Goal: Information Seeking & Learning: Find specific page/section

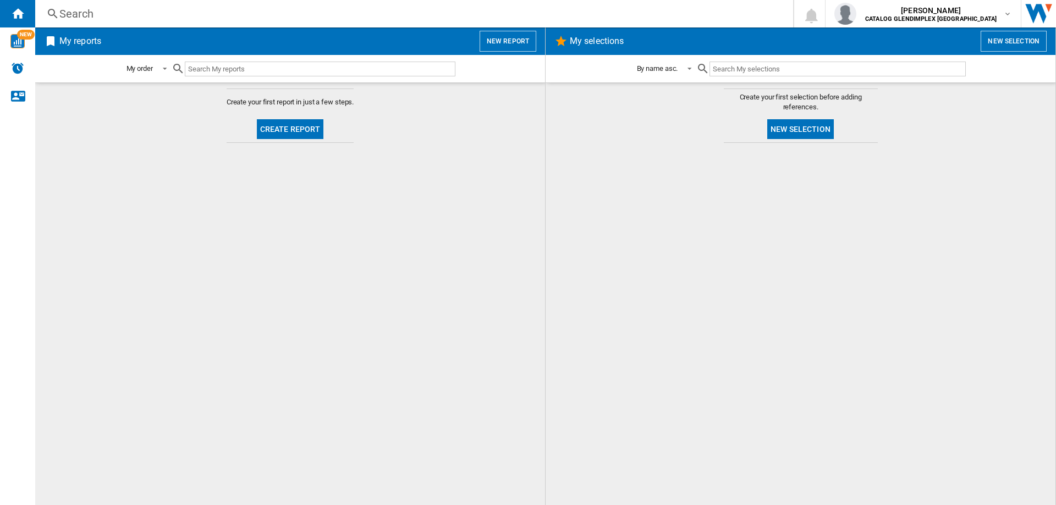
click at [69, 6] on div "Search" at bounding box center [411, 13] width 705 height 15
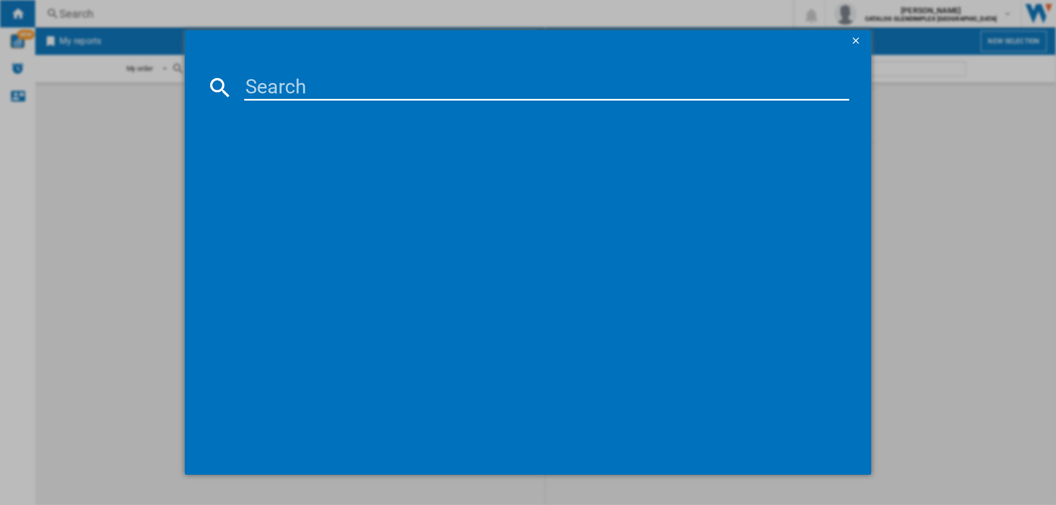
click at [277, 89] on input at bounding box center [546, 87] width 605 height 26
paste input "444411816"
type input "444411816"
click at [360, 159] on div "BELLING FARMHOUSE 90E 444411816 ANTHRACITE" at bounding box center [536, 158] width 594 height 11
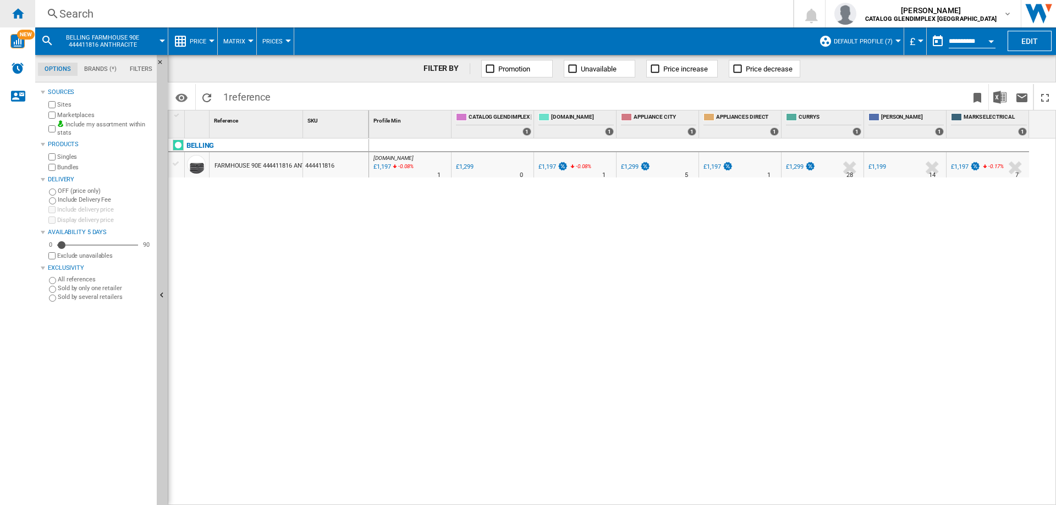
click at [23, 13] on ng-md-icon "Home" at bounding box center [17, 13] width 13 height 13
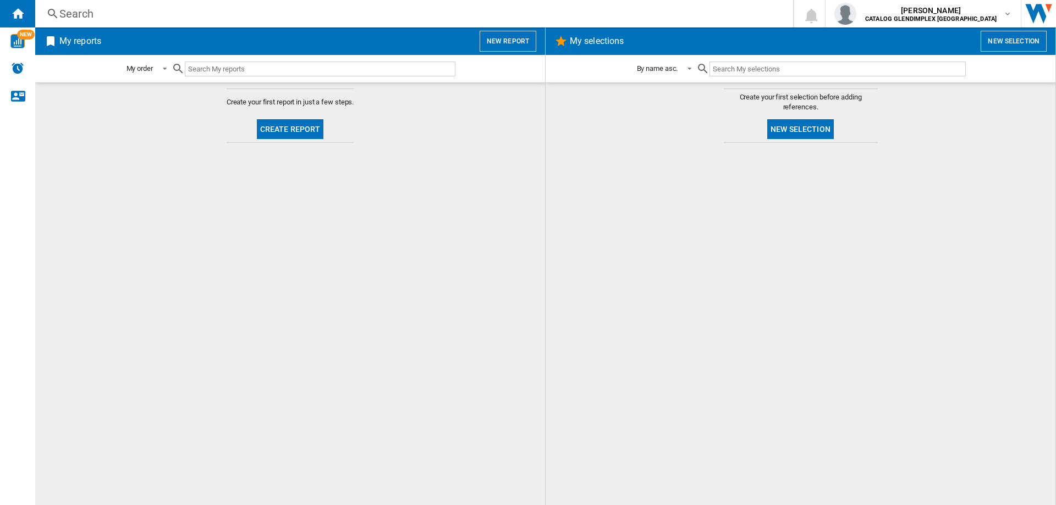
click at [61, 12] on div "Search" at bounding box center [411, 13] width 705 height 15
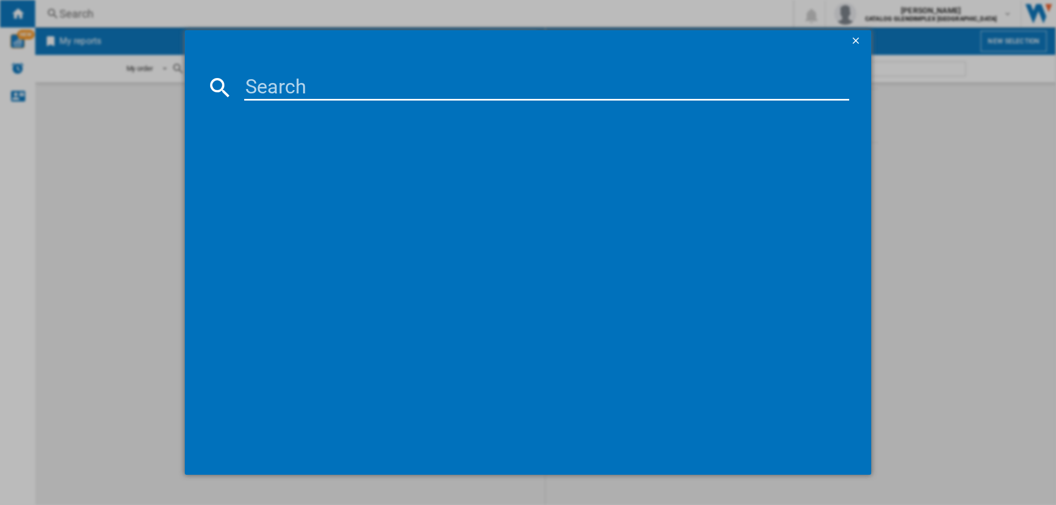
click at [334, 76] on input at bounding box center [546, 87] width 605 height 26
type input "444411809"
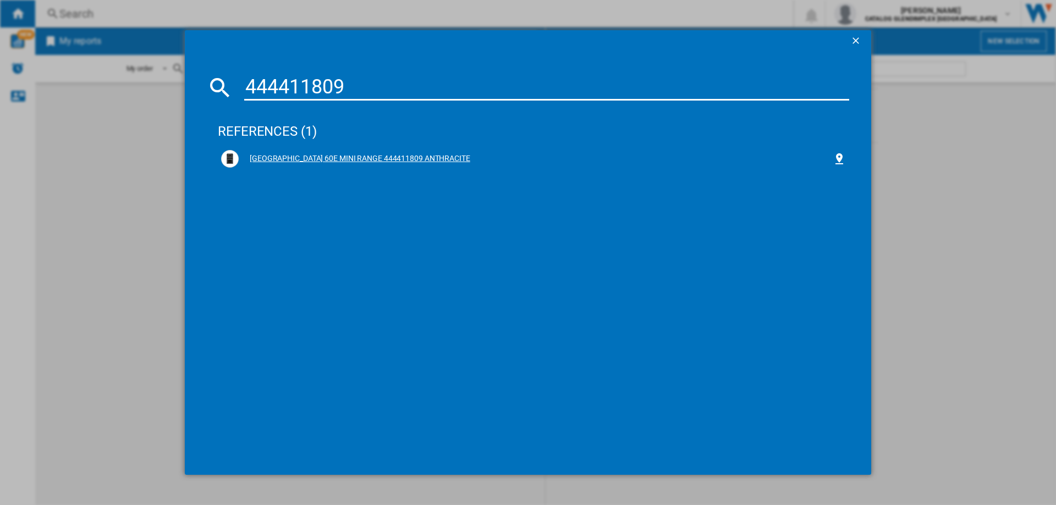
click at [437, 155] on div "[GEOGRAPHIC_DATA] 60E MINI RANGE 444411809 ANTHRACITE" at bounding box center [536, 158] width 594 height 11
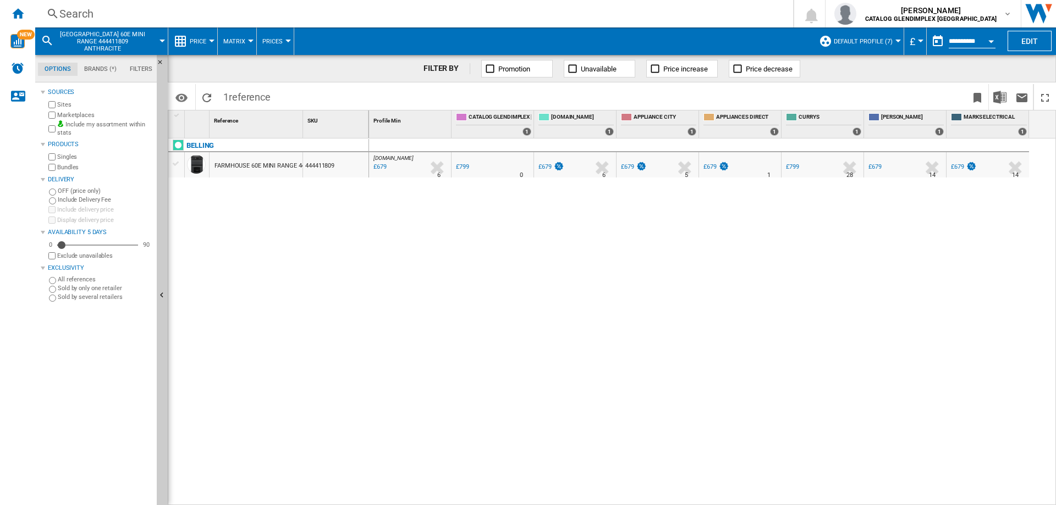
click at [89, 15] on div "Search" at bounding box center [411, 13] width 705 height 15
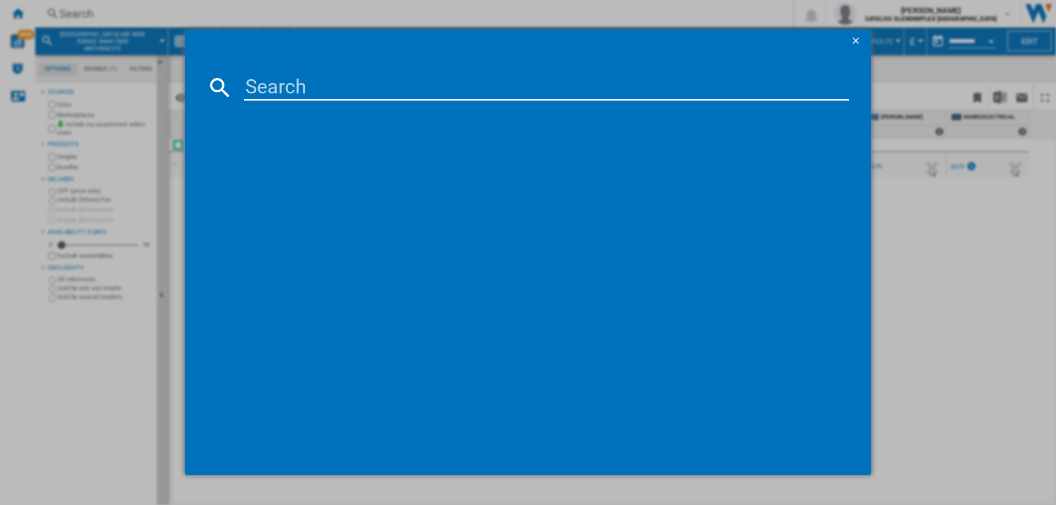
click at [245, 75] on div at bounding box center [528, 87] width 642 height 26
click at [261, 84] on input at bounding box center [546, 87] width 605 height 26
drag, startPoint x: 261, startPoint y: 84, endPoint x: 353, endPoint y: 105, distance: 94.2
click at [265, 83] on input at bounding box center [546, 87] width 605 height 26
click at [362, 107] on div at bounding box center [528, 279] width 642 height 347
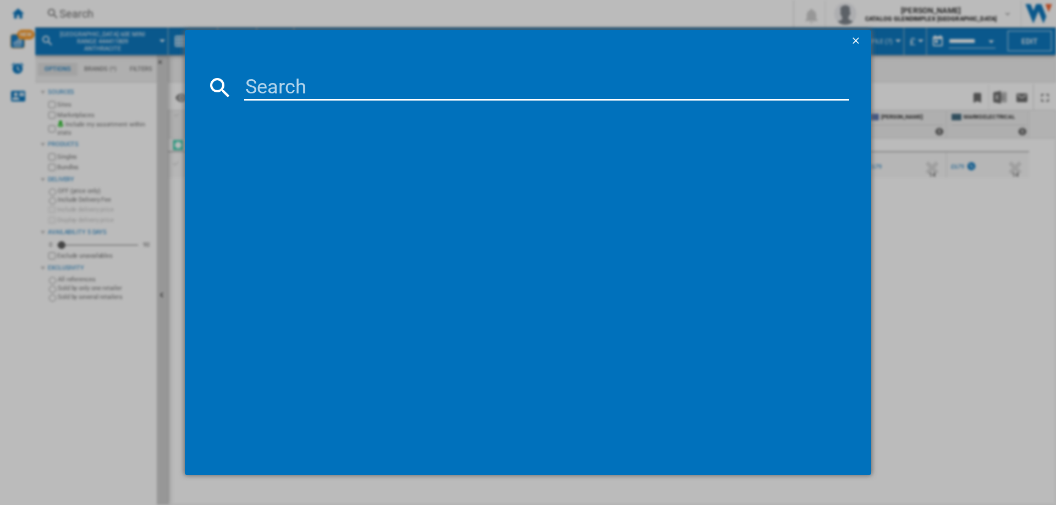
click at [310, 92] on input at bounding box center [546, 87] width 605 height 26
paste input "444411844"
type input "444411844"
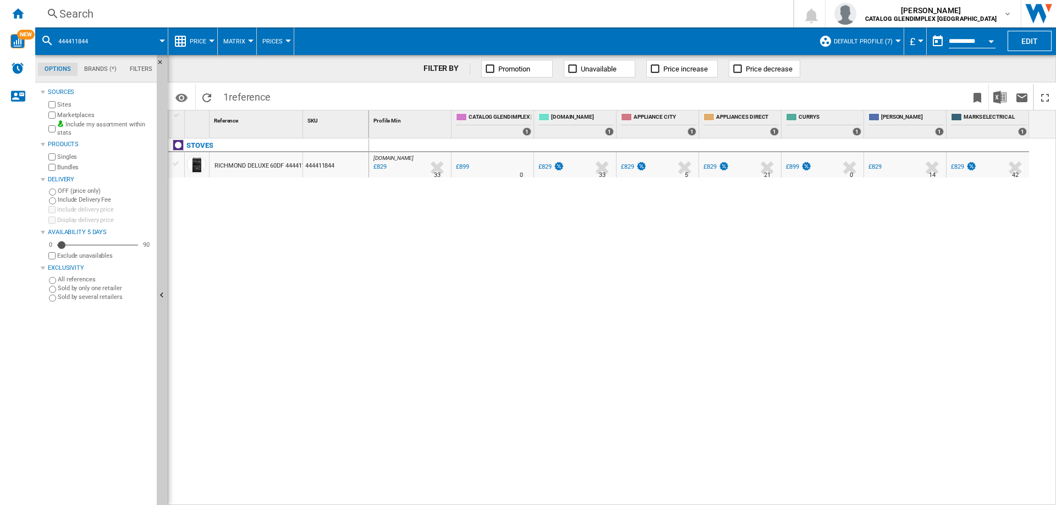
click at [69, 11] on div "Search" at bounding box center [411, 13] width 705 height 15
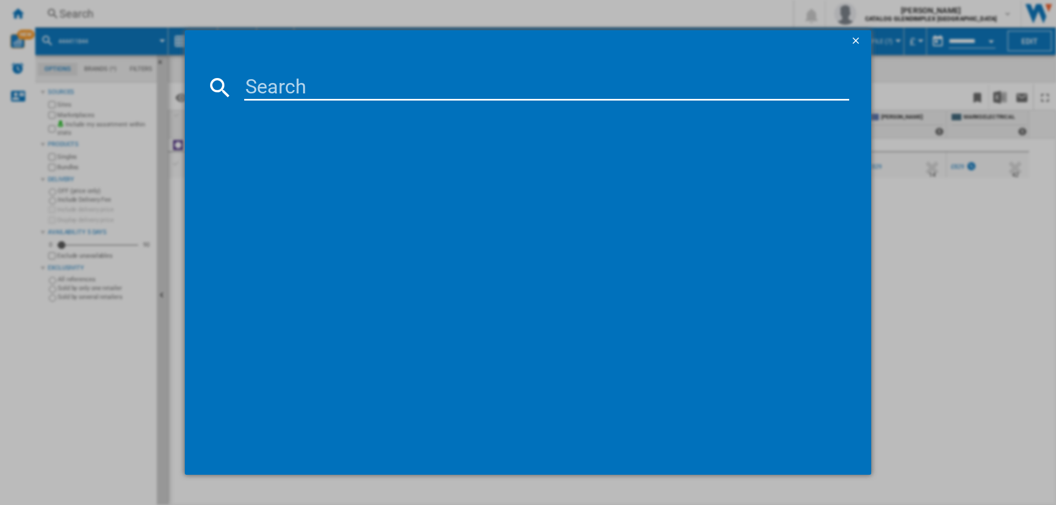
click at [287, 90] on input at bounding box center [546, 87] width 605 height 26
type input "444411813"
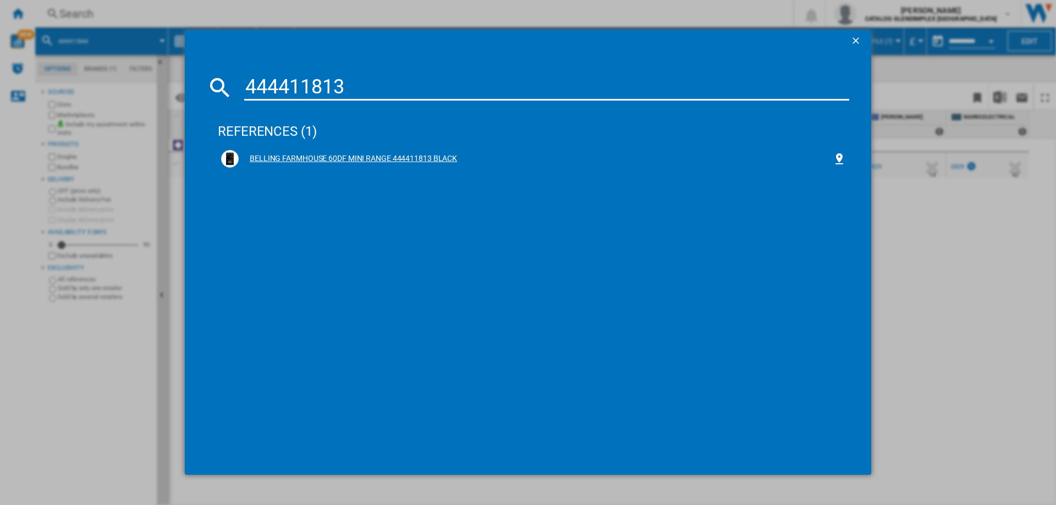
click at [307, 156] on div "BELLING FARMHOUSE 60DF MINI RANGE 444411813 BLACK" at bounding box center [536, 158] width 594 height 11
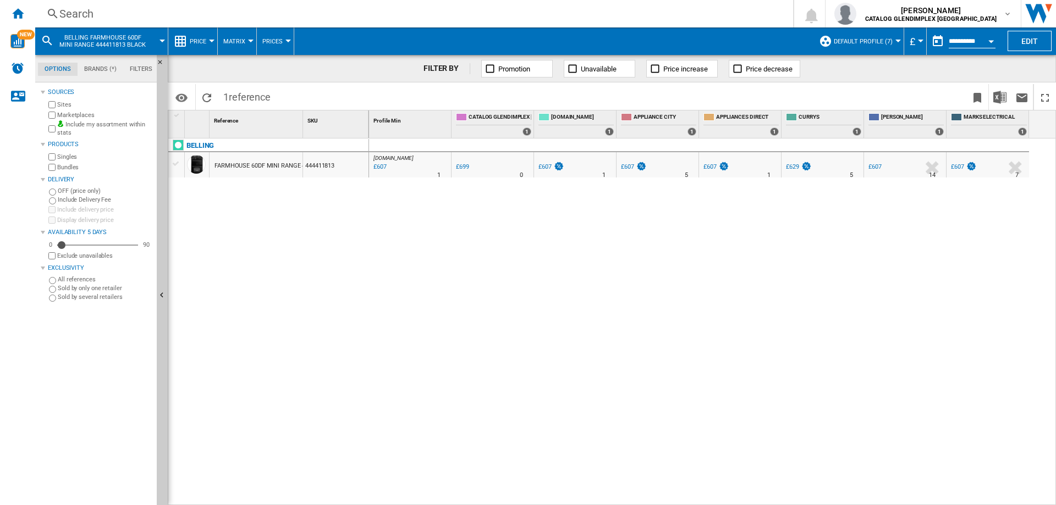
click at [60, 14] on div "Search" at bounding box center [411, 13] width 705 height 15
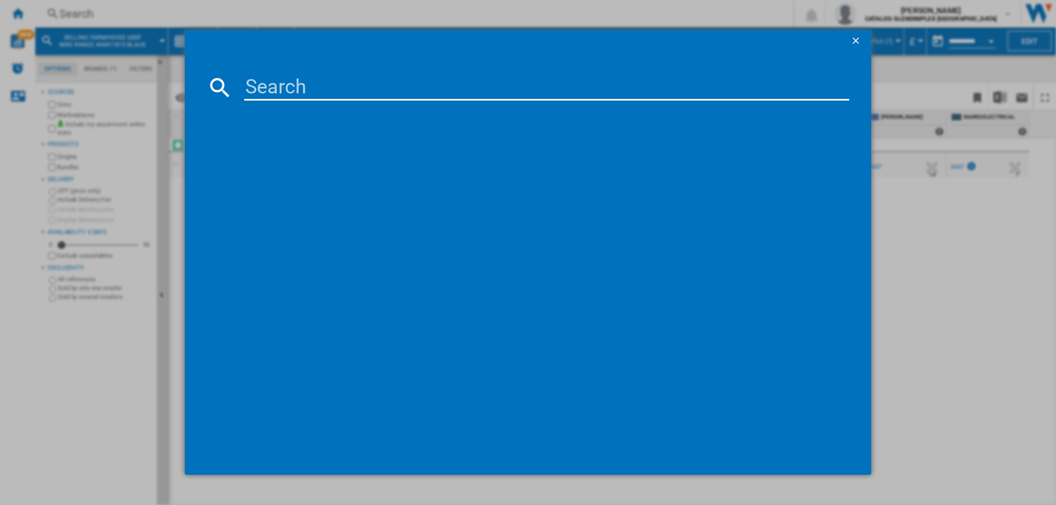
click at [255, 78] on input at bounding box center [546, 87] width 605 height 26
type input "444411810"
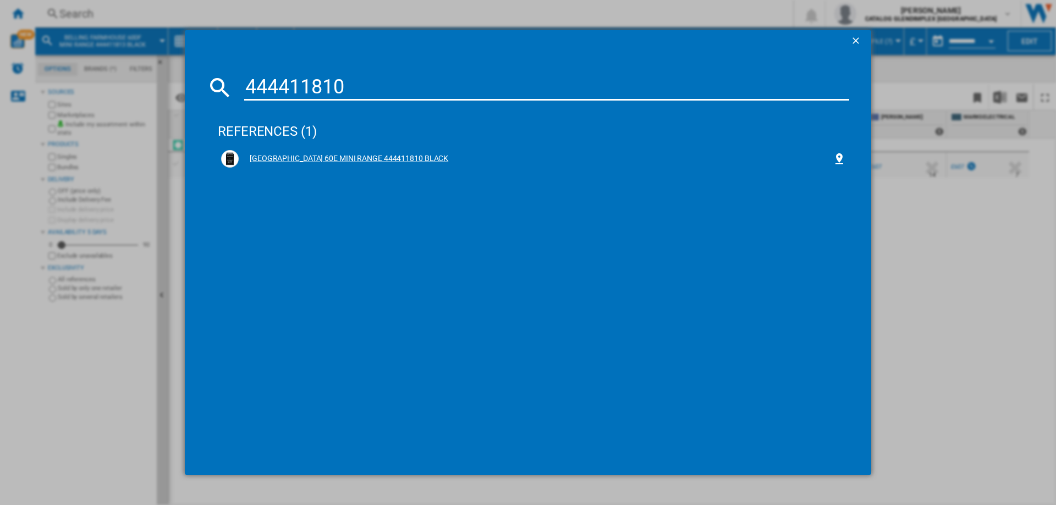
click at [368, 156] on div "[GEOGRAPHIC_DATA] 60E MINI RANGE 444411810 BLACK" at bounding box center [536, 158] width 594 height 11
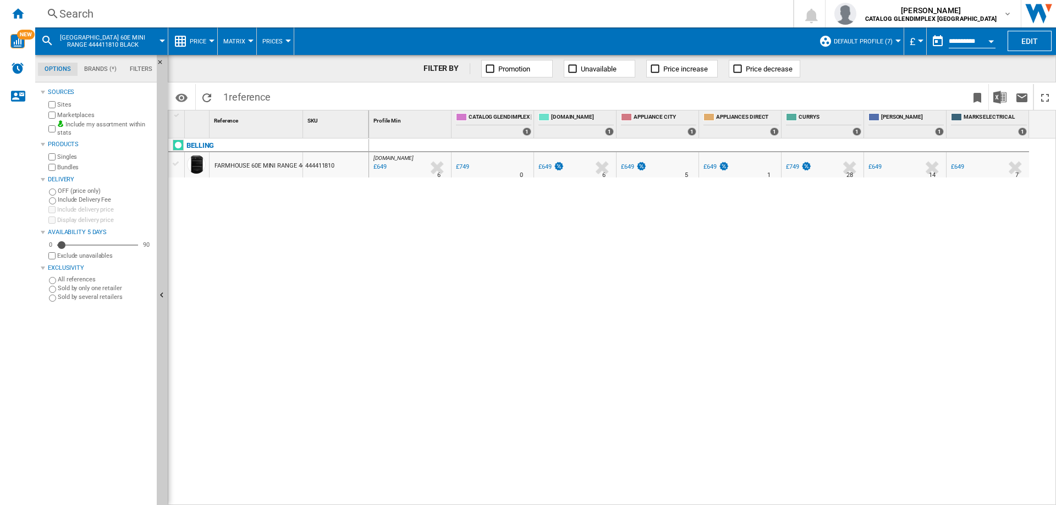
click at [80, 15] on div "Search" at bounding box center [411, 13] width 705 height 15
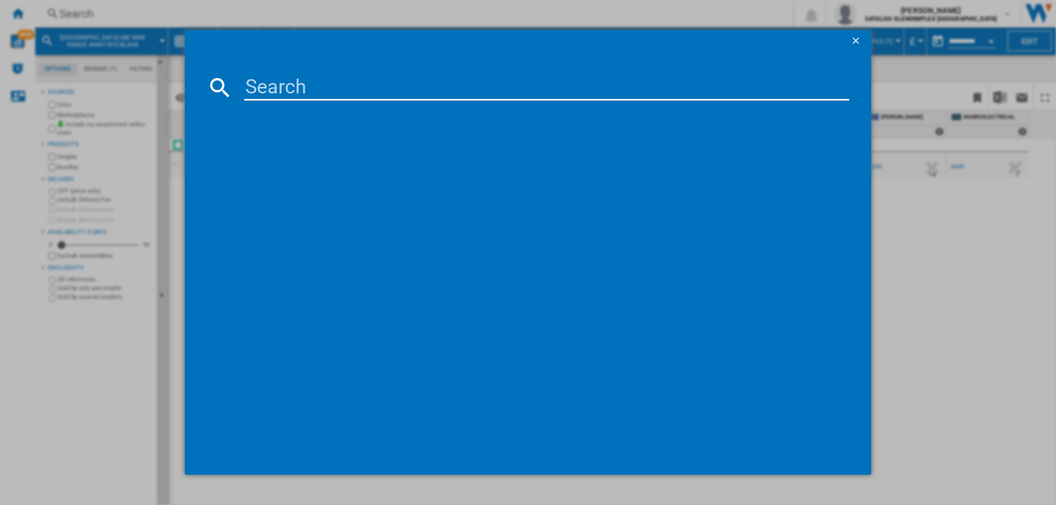
click at [283, 83] on input at bounding box center [546, 87] width 605 height 26
type input "444411812"
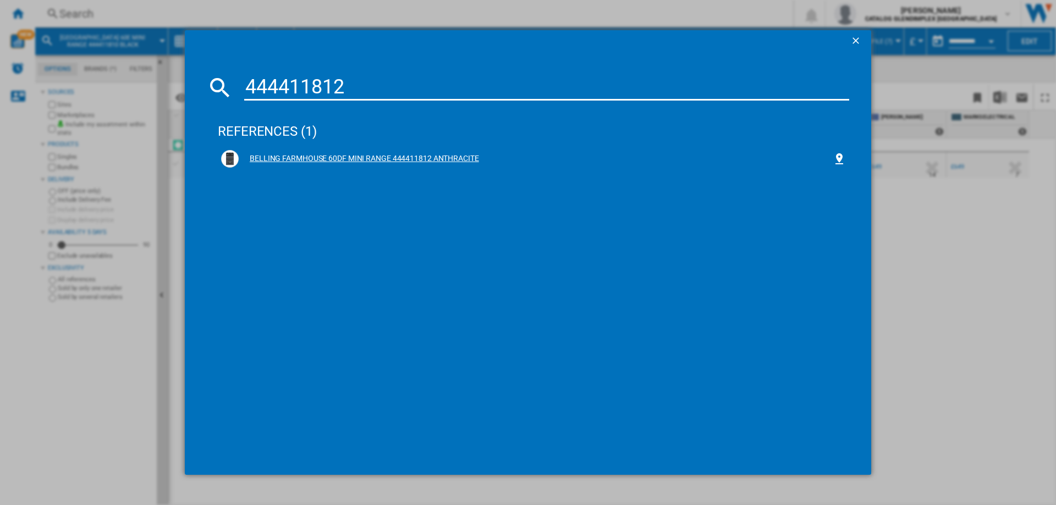
click at [337, 161] on div "BELLING FARMHOUSE 60DF MINI RANGE 444411812 ANTHRACITE" at bounding box center [536, 158] width 594 height 11
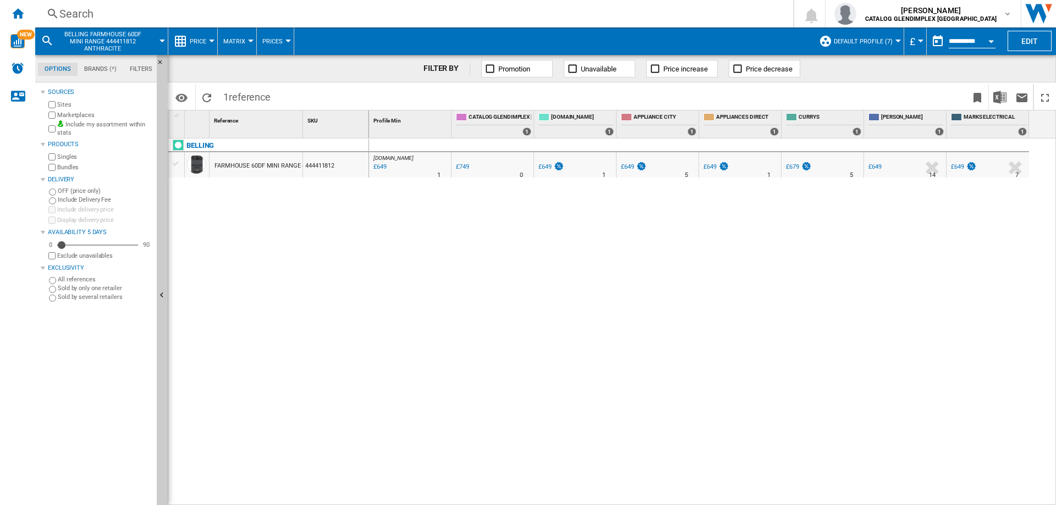
click at [86, 15] on div "Search" at bounding box center [411, 13] width 705 height 15
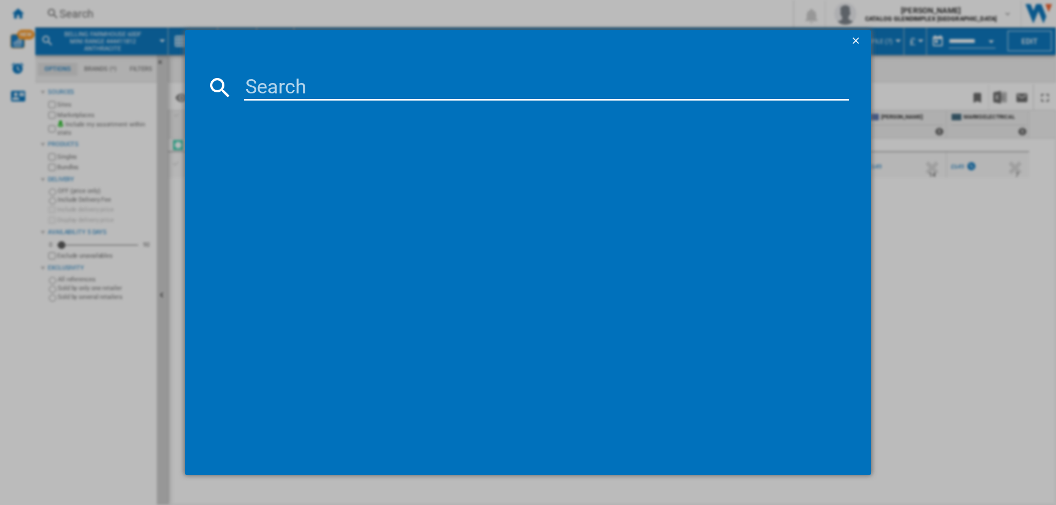
click at [287, 87] on input at bounding box center [546, 87] width 605 height 26
type input "444411843"
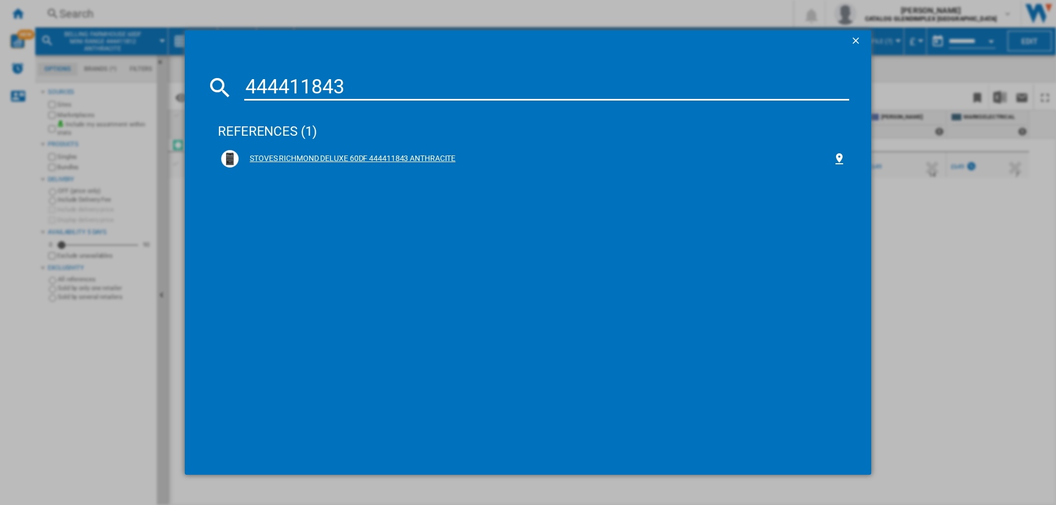
click at [364, 159] on div "STOVES RICHMOND DELUXE 60DF 444411843 ANTHRACITE" at bounding box center [536, 158] width 594 height 11
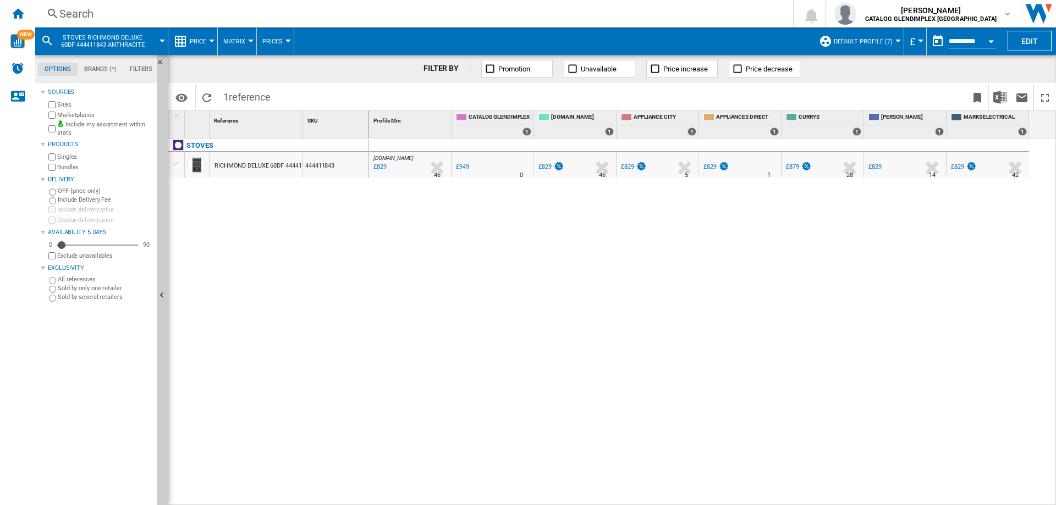
click at [94, 15] on div "Search" at bounding box center [411, 13] width 705 height 15
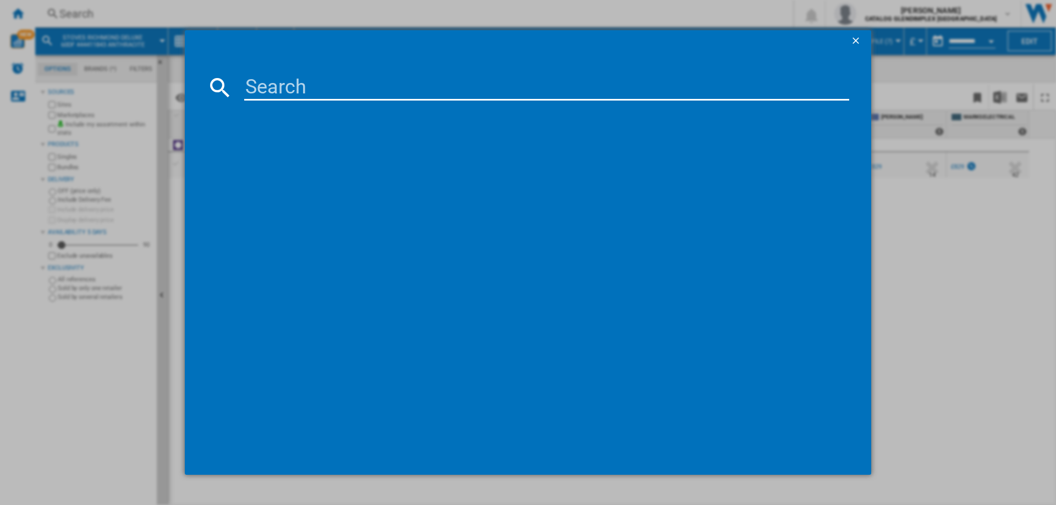
click at [282, 85] on input at bounding box center [546, 87] width 605 height 26
type input "444411815"
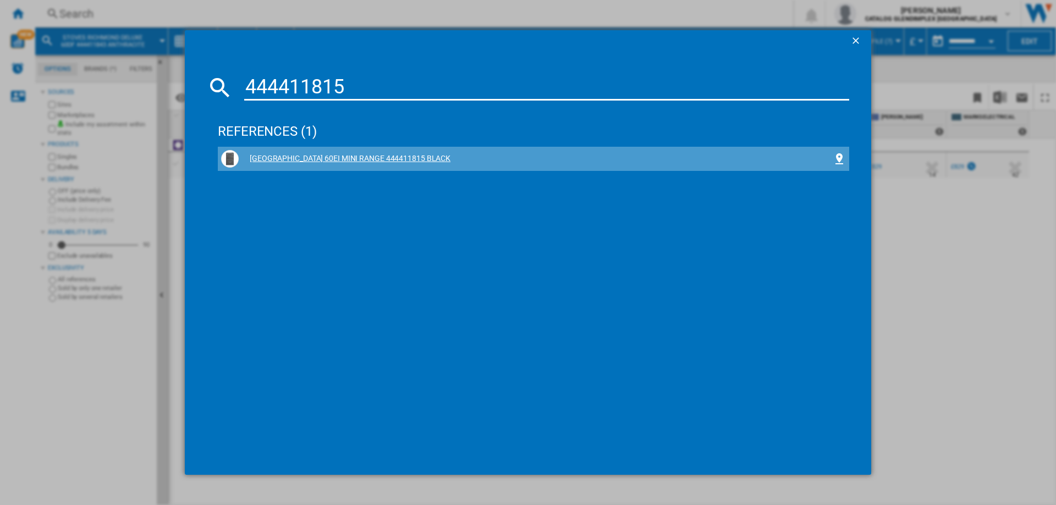
click at [389, 156] on div "[GEOGRAPHIC_DATA] 60EI MINI RANGE 444411815 BLACK" at bounding box center [536, 158] width 594 height 11
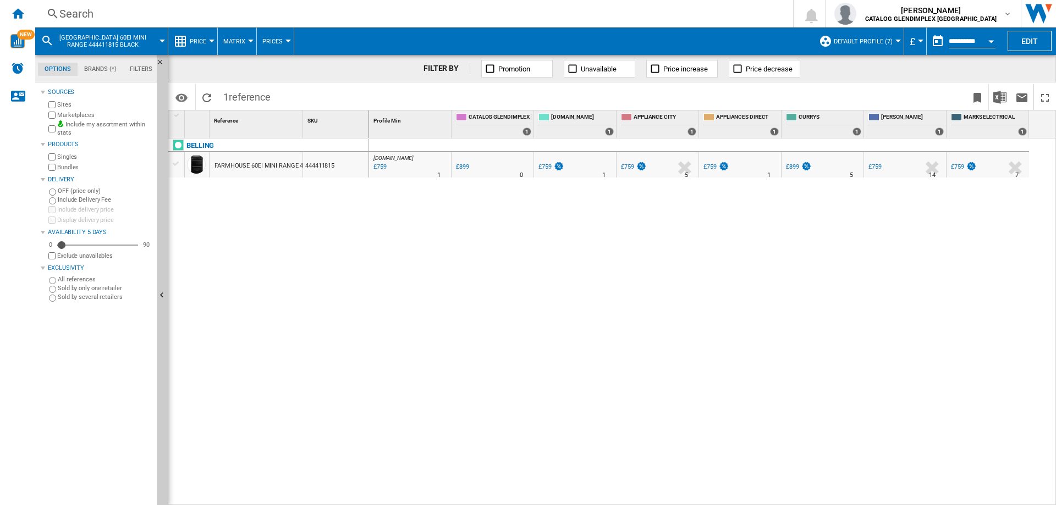
click at [56, 10] on ng-md-icon at bounding box center [52, 14] width 13 height 14
click at [67, 12] on div "Search" at bounding box center [411, 13] width 705 height 15
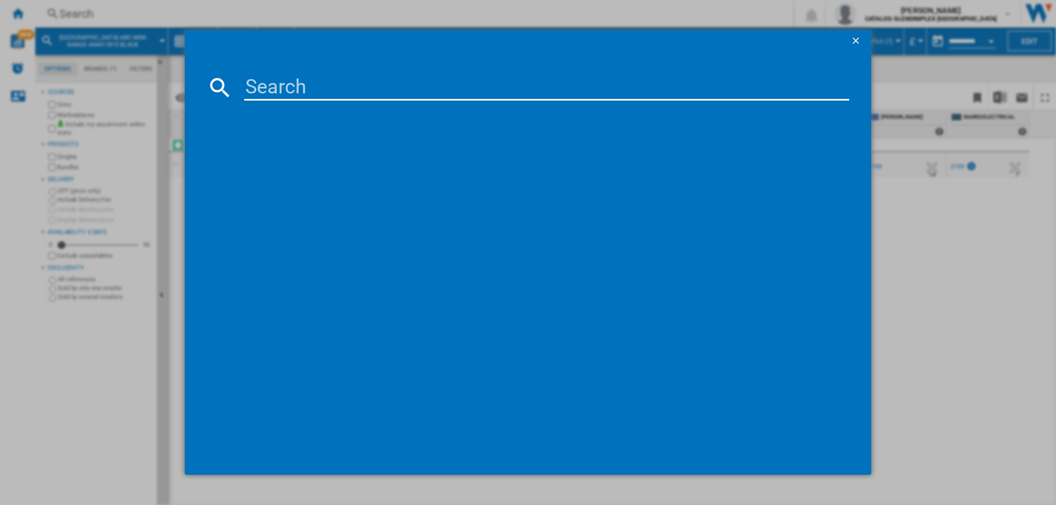
click at [249, 81] on input at bounding box center [546, 87] width 605 height 26
type input "444411821"
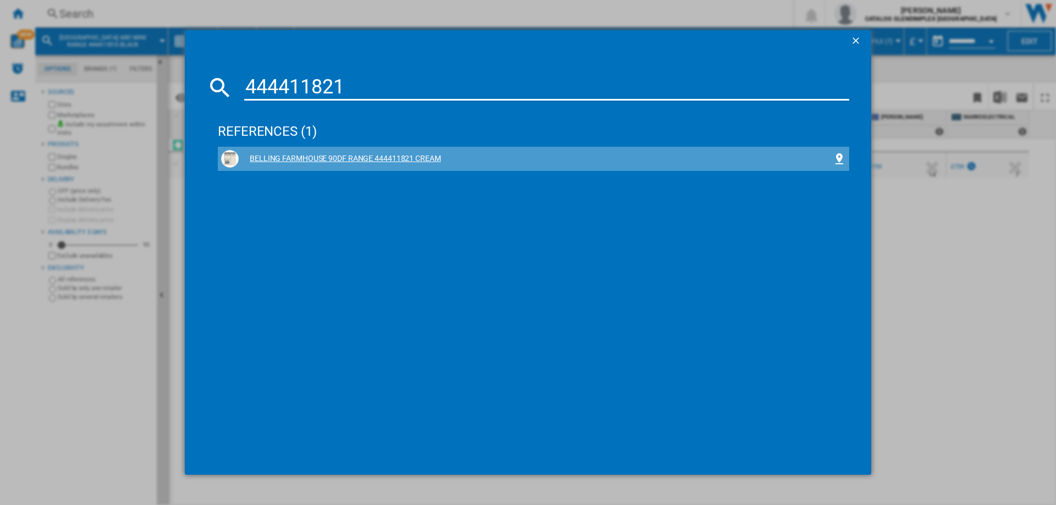
click at [377, 154] on div "BELLING FARMHOUSE 90DF RANGE 444411821 CREAM" at bounding box center [536, 158] width 594 height 11
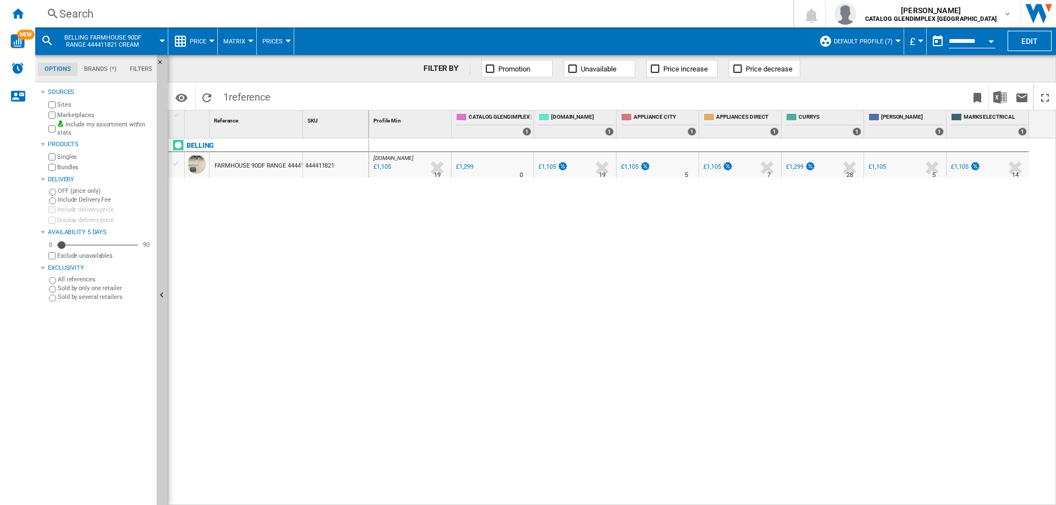
click at [83, 15] on div "Search" at bounding box center [411, 13] width 705 height 15
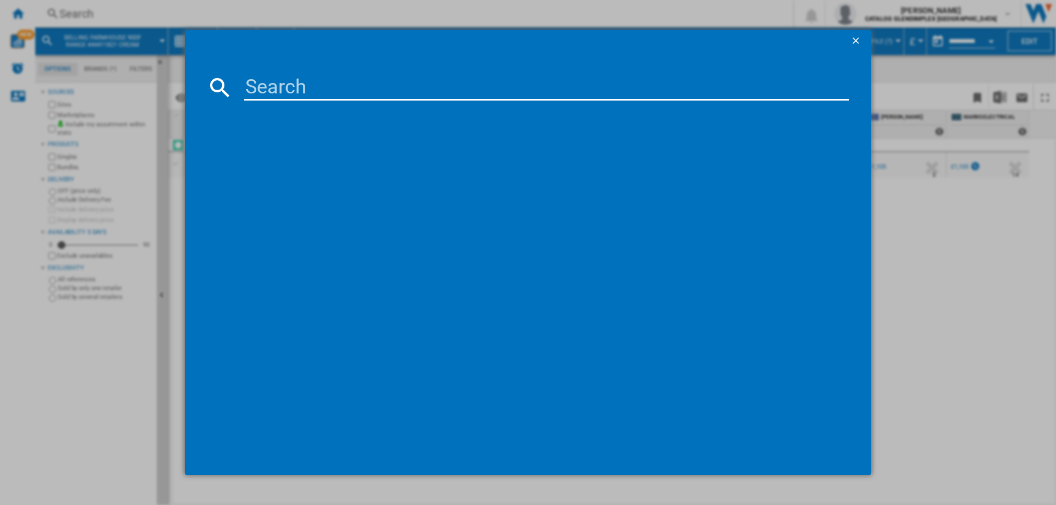
drag, startPoint x: 245, startPoint y: 79, endPoint x: 254, endPoint y: 82, distance: 9.4
click at [246, 79] on input at bounding box center [546, 87] width 605 height 26
type input "444411853"
click at [351, 156] on div "STOVES RICHMOND 90EI 444411853 BLACK" at bounding box center [536, 158] width 594 height 11
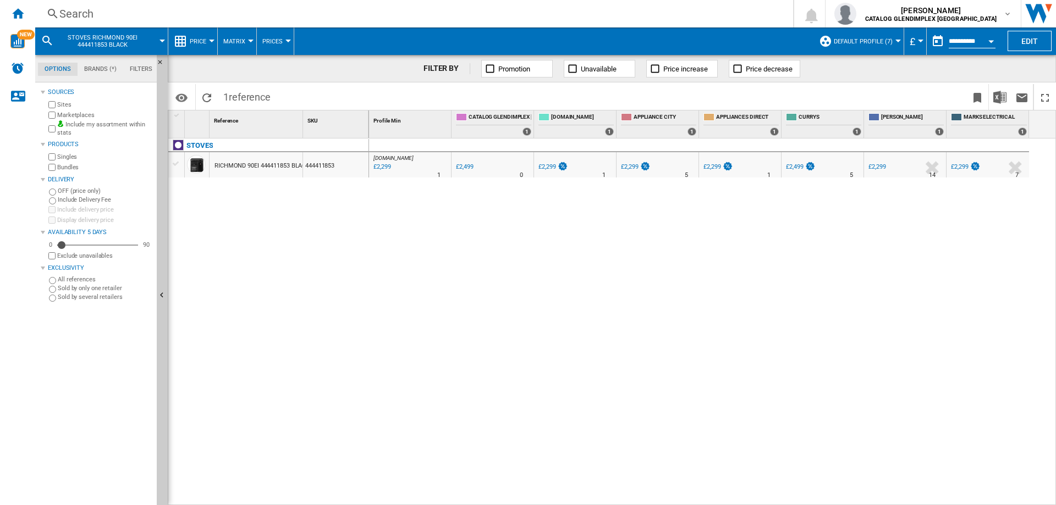
click at [83, 12] on div "Search" at bounding box center [411, 13] width 705 height 15
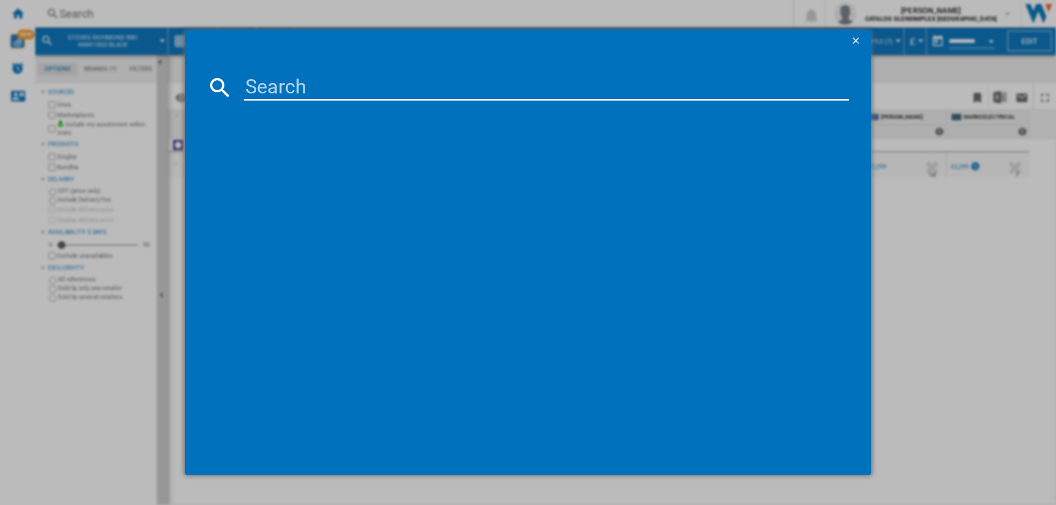
click at [299, 82] on input at bounding box center [546, 87] width 605 height 26
type input "444411855"
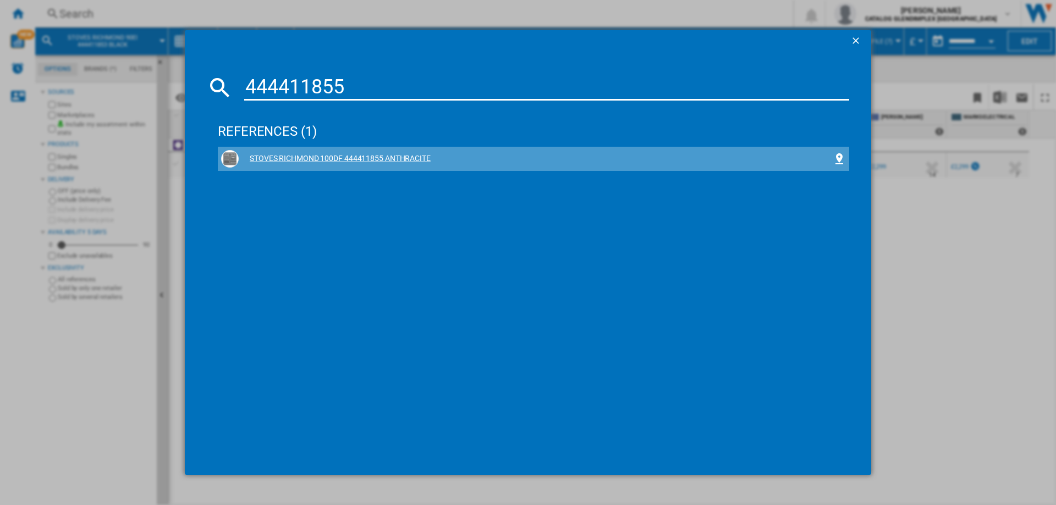
click at [374, 162] on div "STOVES RICHMOND 100DF 444411855 ANTHRACITE" at bounding box center [536, 158] width 594 height 11
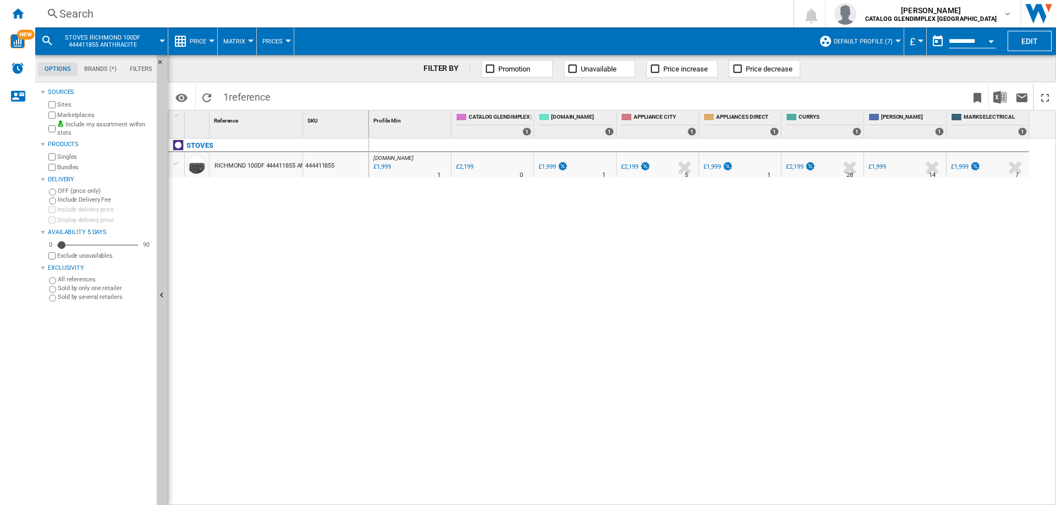
click at [87, 14] on div "Search" at bounding box center [411, 13] width 705 height 15
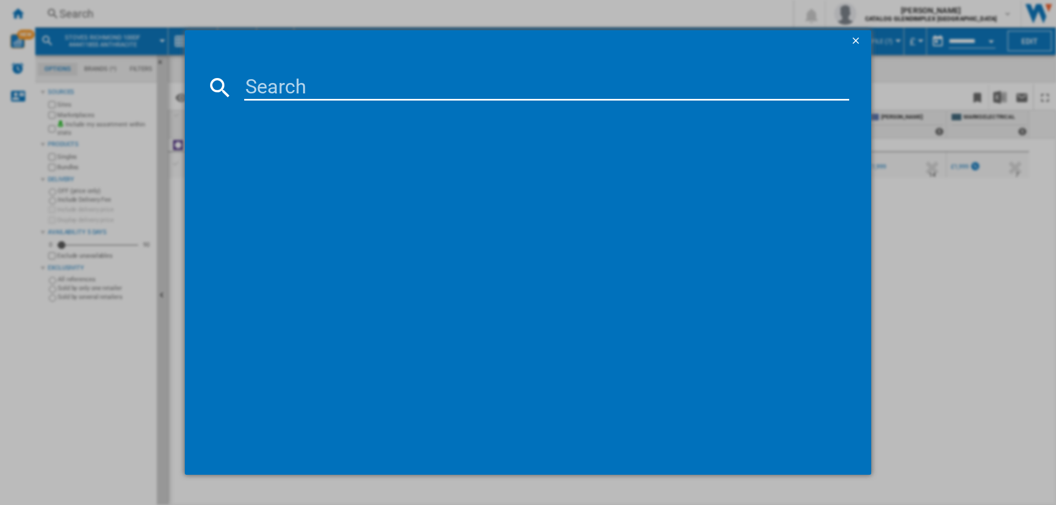
click at [349, 84] on input at bounding box center [546, 87] width 605 height 26
type input "444411856"
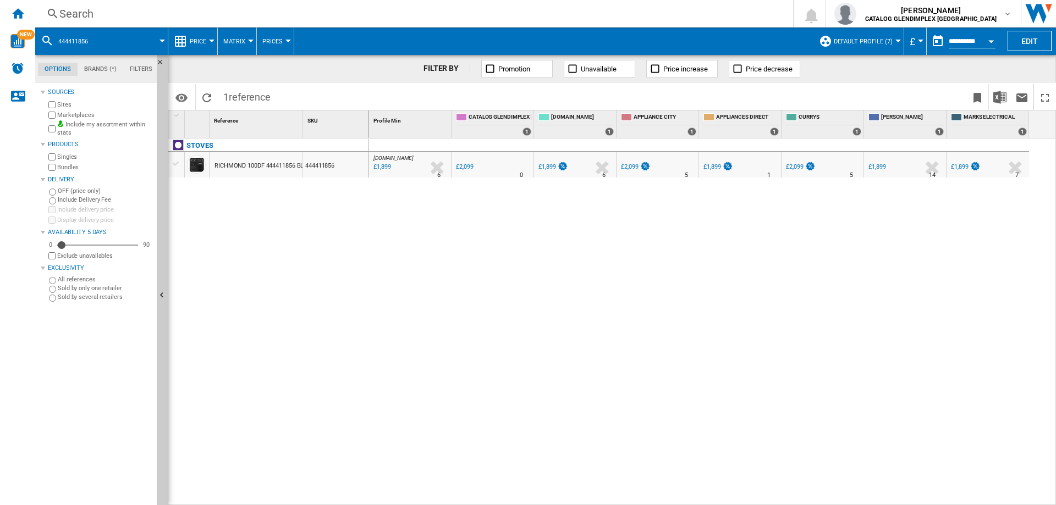
click at [54, 14] on ng-md-icon at bounding box center [52, 14] width 13 height 14
click at [67, 10] on div "Search" at bounding box center [411, 13] width 705 height 15
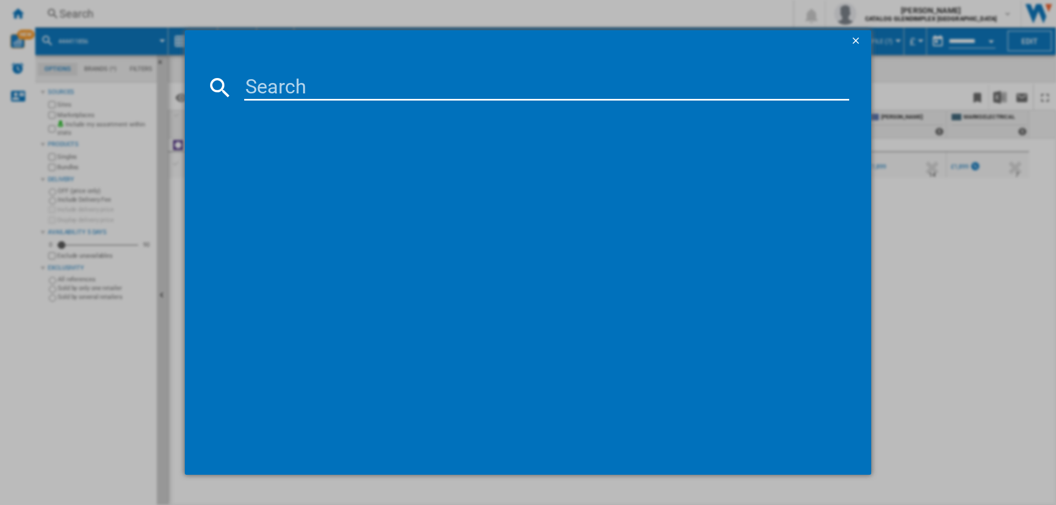
click at [301, 91] on input at bounding box center [546, 87] width 605 height 26
type input "444411828"
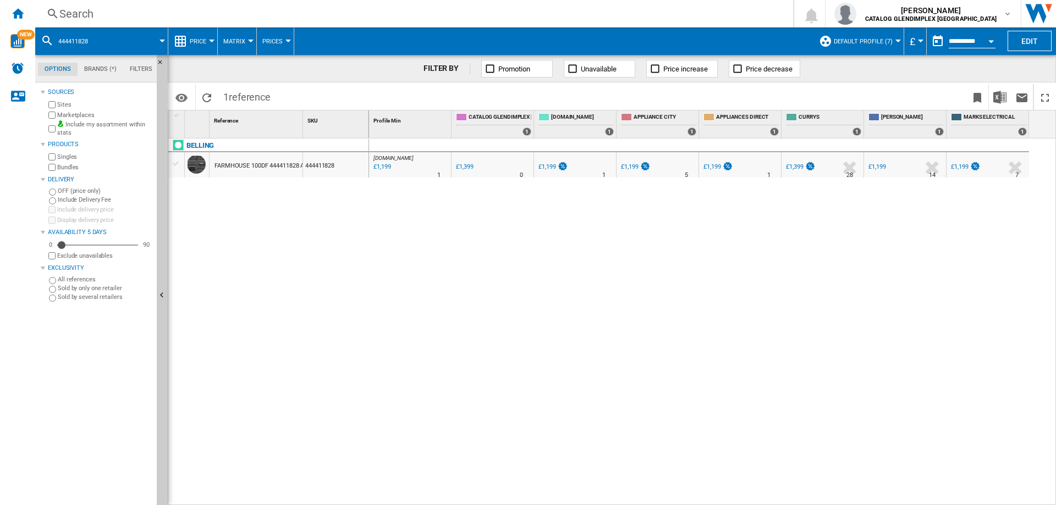
click at [86, 12] on div "Search" at bounding box center [411, 13] width 705 height 15
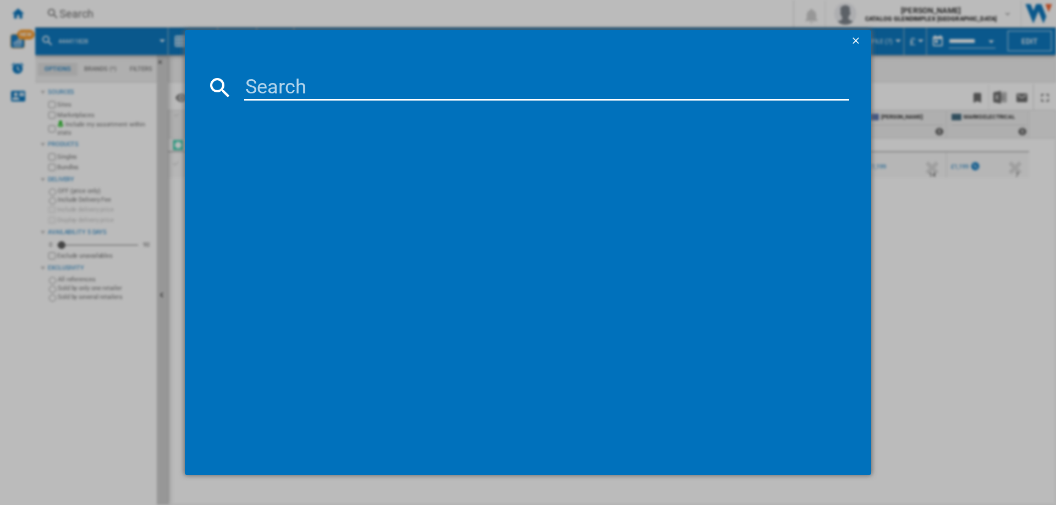
click at [254, 79] on input at bounding box center [546, 87] width 605 height 26
type input "444411819"
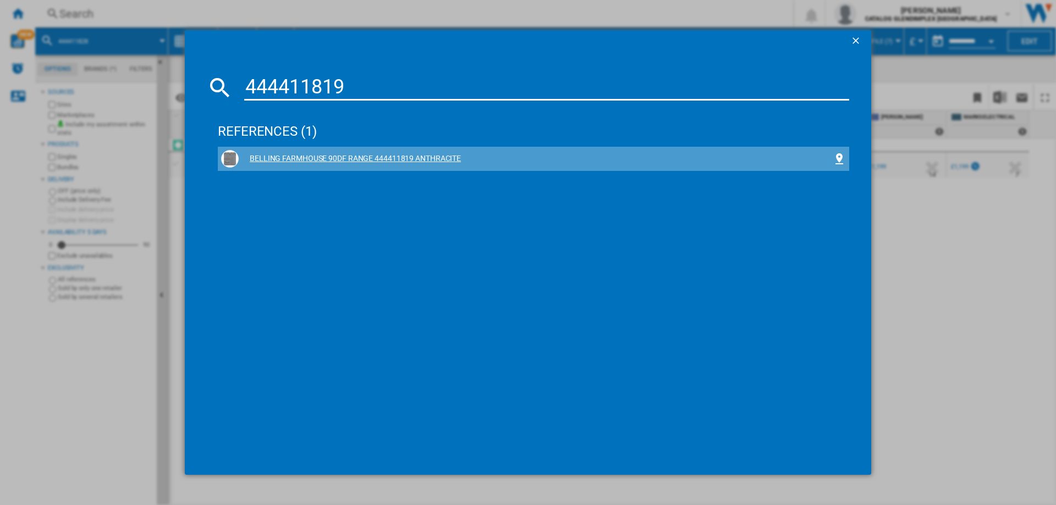
click at [318, 155] on div "BELLING FARMHOUSE 90DF RANGE 444411819 ANTHRACITE" at bounding box center [536, 158] width 594 height 11
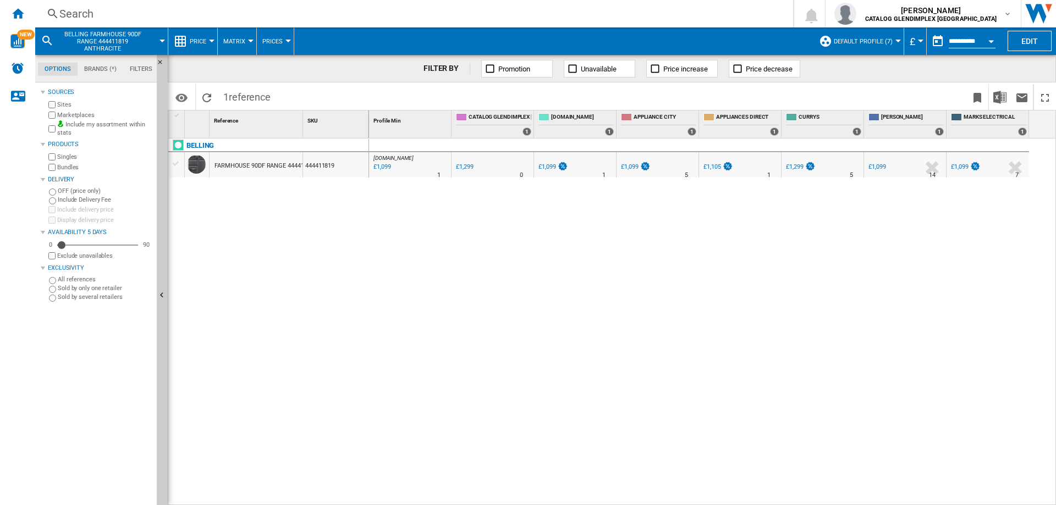
click at [79, 8] on div "Search" at bounding box center [411, 13] width 705 height 15
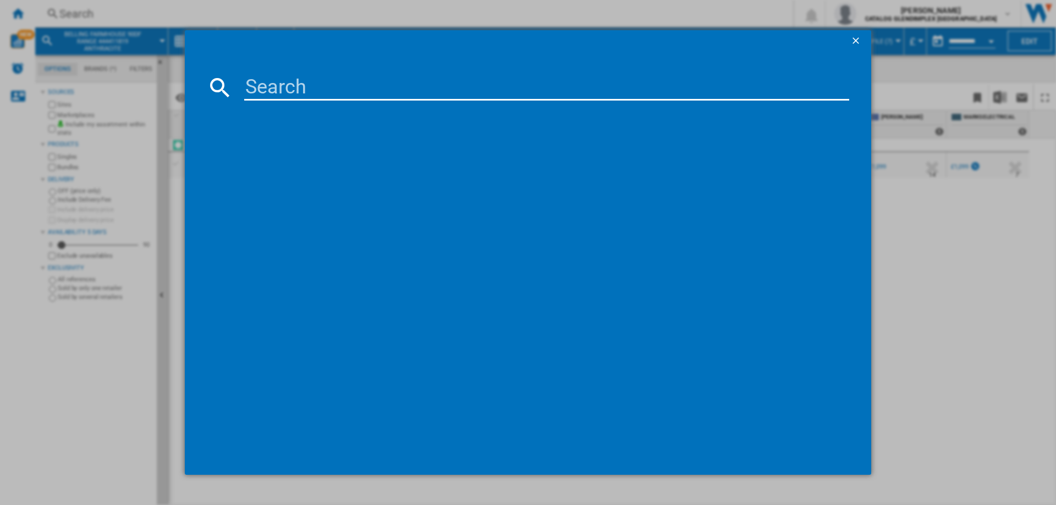
click at [275, 90] on input at bounding box center [546, 87] width 605 height 26
type input "444411829"
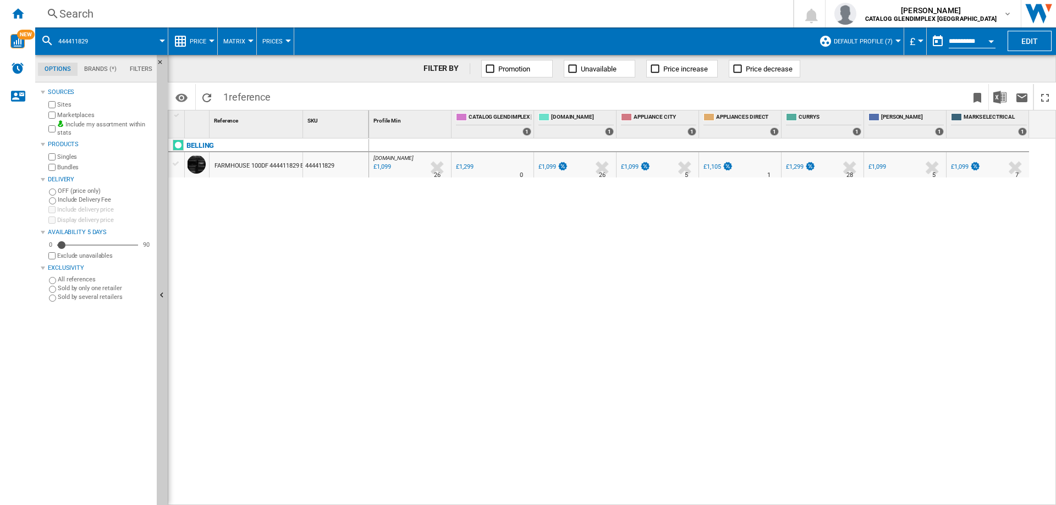
click at [67, 12] on div "Search" at bounding box center [411, 13] width 705 height 15
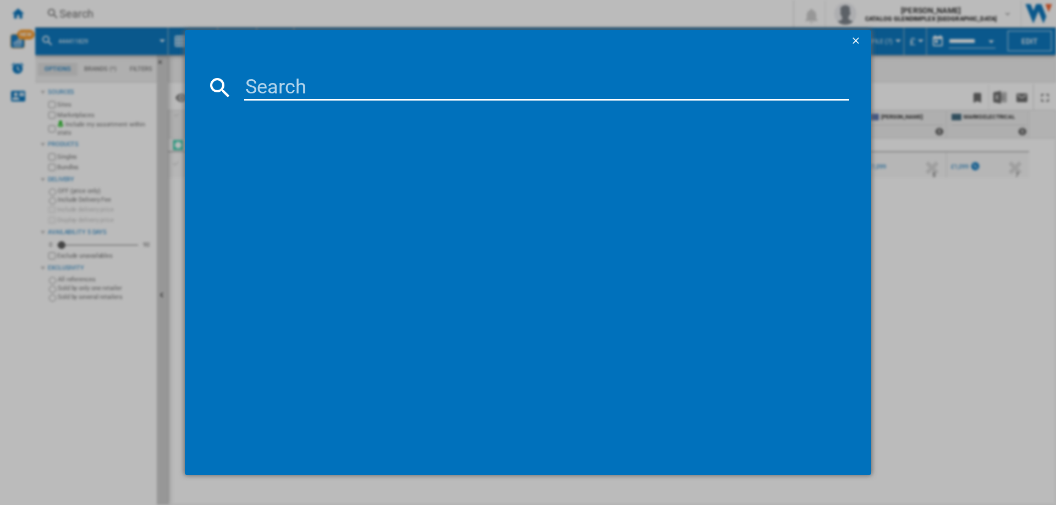
click at [337, 79] on input at bounding box center [546, 87] width 605 height 26
type input "444411792"
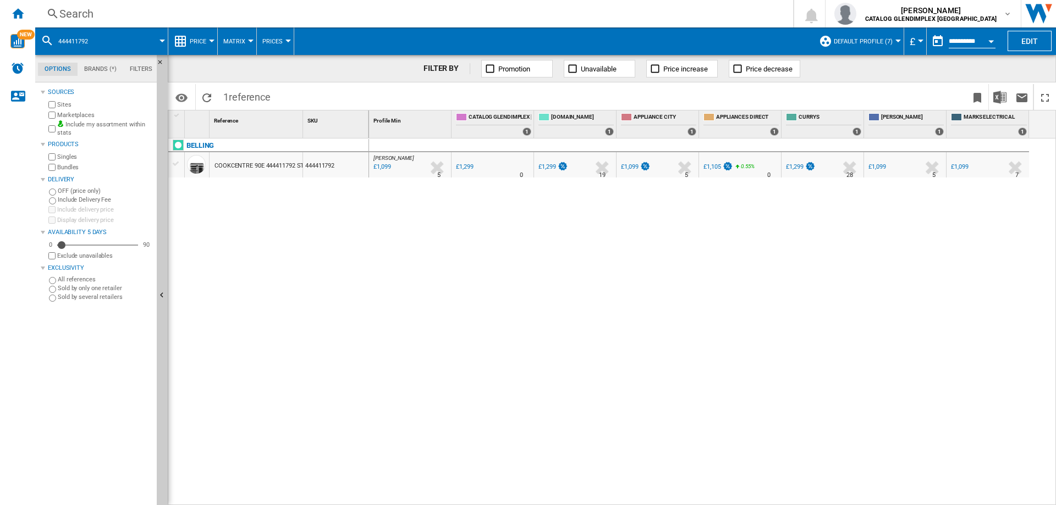
click at [279, 138] on div "1 Reference 1 SKU 1 [GEOGRAPHIC_DATA] COOKCENTRE 90E 444411792 STAINLESS STEEL …" at bounding box center [268, 308] width 201 height 394
drag, startPoint x: 279, startPoint y: 138, endPoint x: 629, endPoint y: 299, distance: 384.9
click at [629, 299] on div "[PERSON_NAME] : UK [PERSON_NAME] -15.4 % £1,099 % N/A 5 [PERSON_NAME] : UK [PER…" at bounding box center [713, 322] width 688 height 367
click at [72, 17] on div "Search" at bounding box center [411, 13] width 705 height 15
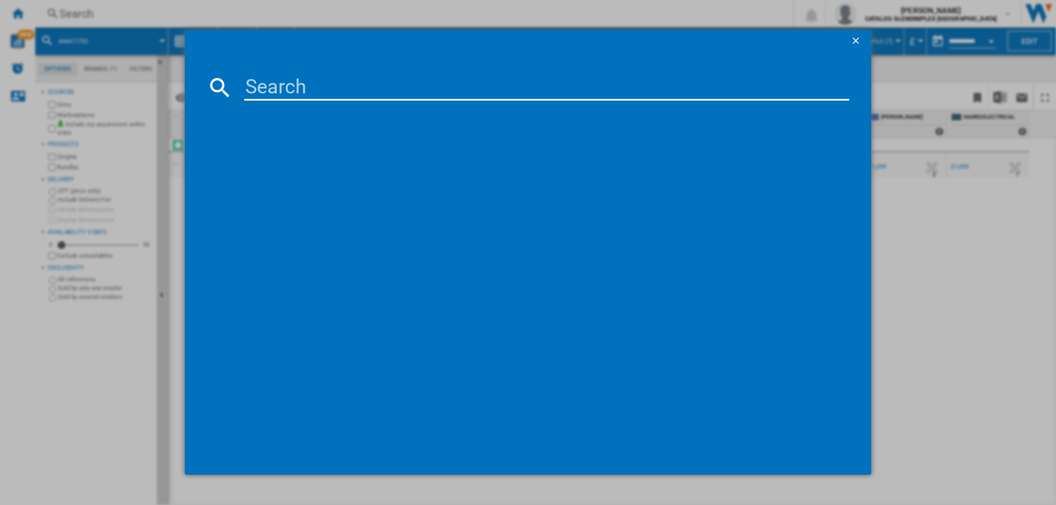
click at [288, 89] on input at bounding box center [546, 87] width 605 height 26
type input "444411792"
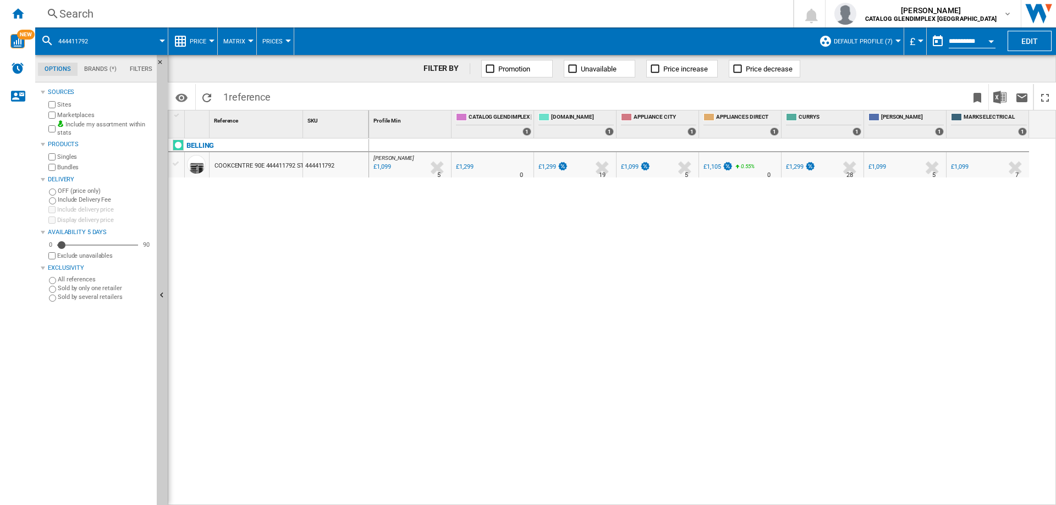
click at [64, 11] on div "Search" at bounding box center [411, 13] width 705 height 15
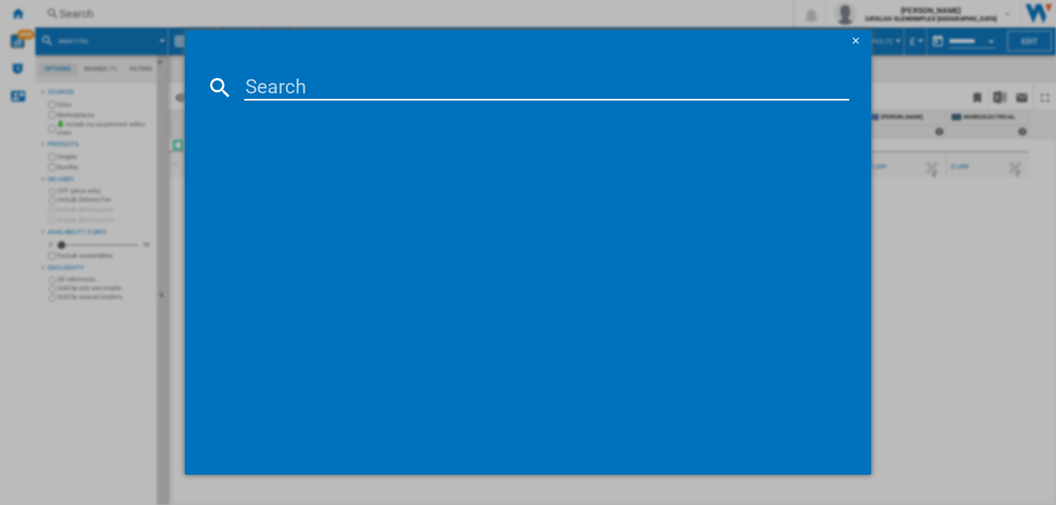
click at [280, 83] on input at bounding box center [546, 87] width 605 height 26
type input "444411820"
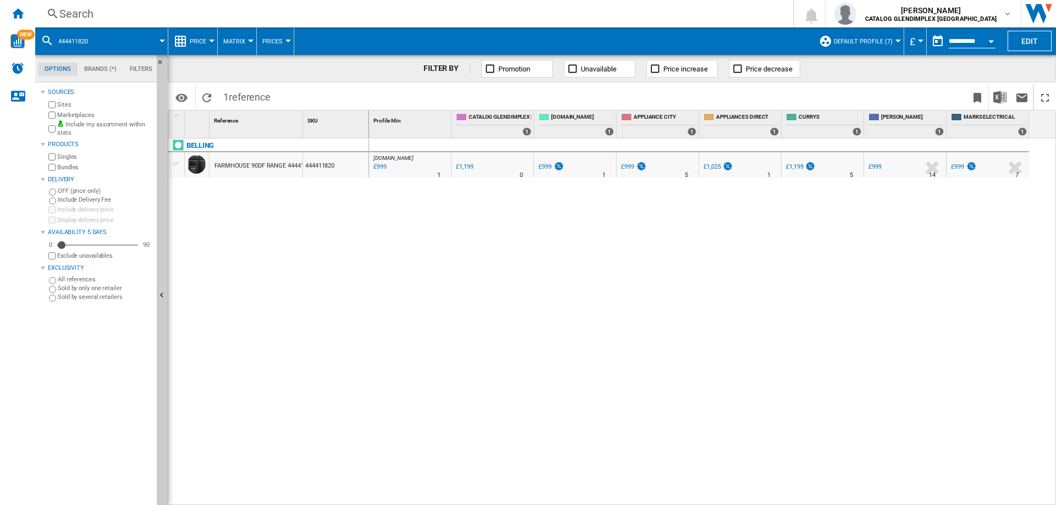
click at [73, 14] on div "Search" at bounding box center [411, 13] width 705 height 15
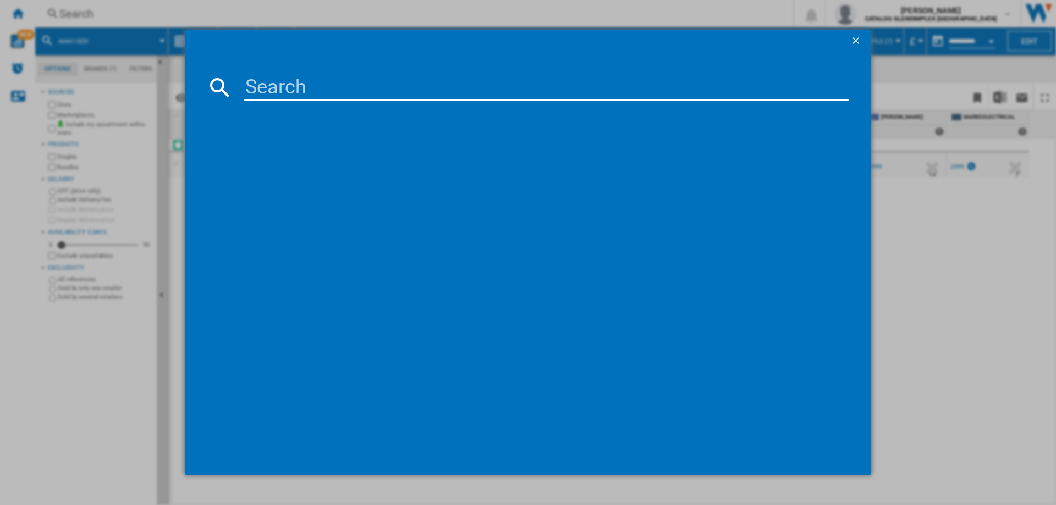
click at [310, 85] on input at bounding box center [546, 87] width 605 height 26
type input "444411830"
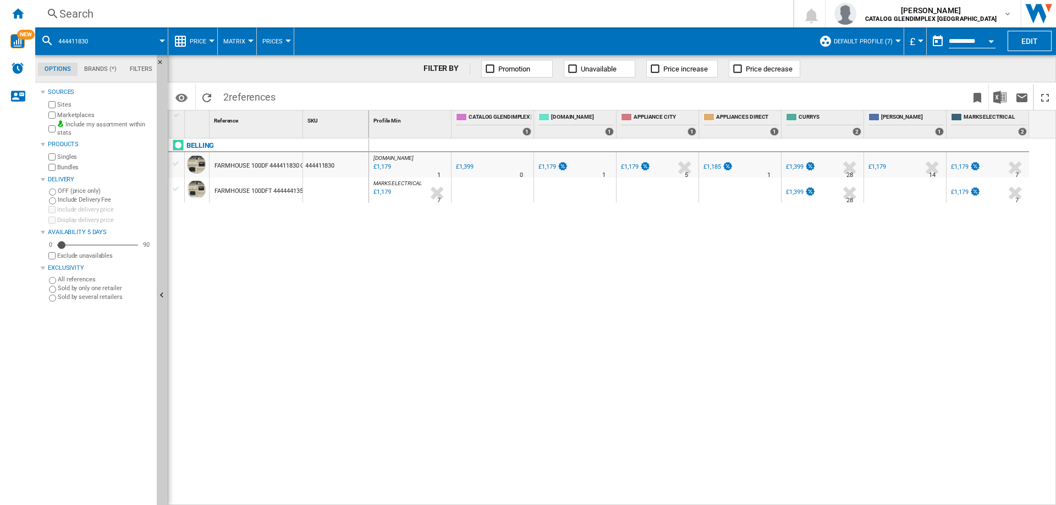
click at [52, 15] on ng-md-icon at bounding box center [52, 14] width 13 height 14
click at [87, 14] on div "Search" at bounding box center [411, 13] width 705 height 15
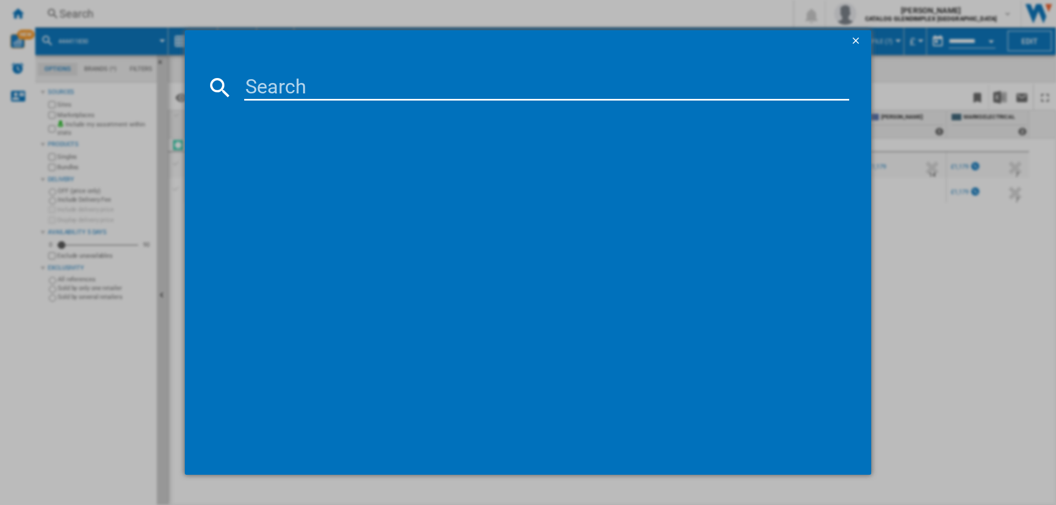
click at [296, 83] on input at bounding box center [546, 87] width 605 height 26
type input "444411817"
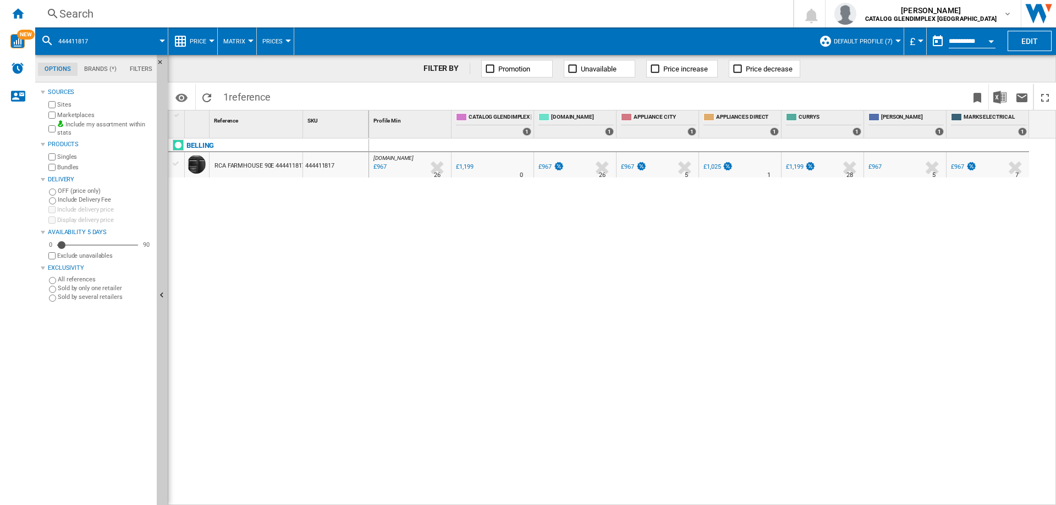
click at [66, 10] on div "Search" at bounding box center [411, 13] width 705 height 15
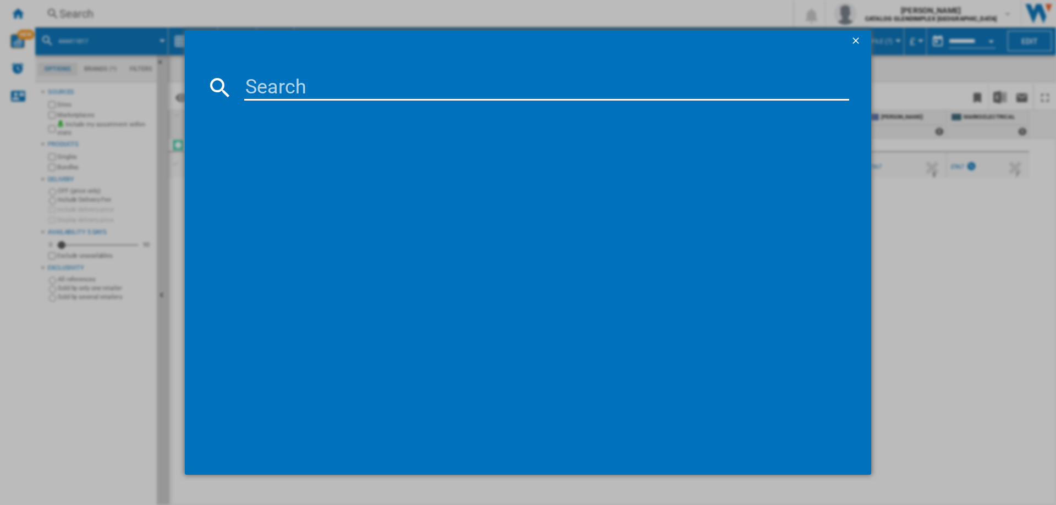
click at [301, 73] on md-dialog-content at bounding box center [528, 263] width 686 height 423
click at [304, 89] on input at bounding box center [546, 87] width 605 height 26
paste input "444411831"
type input "444411831"
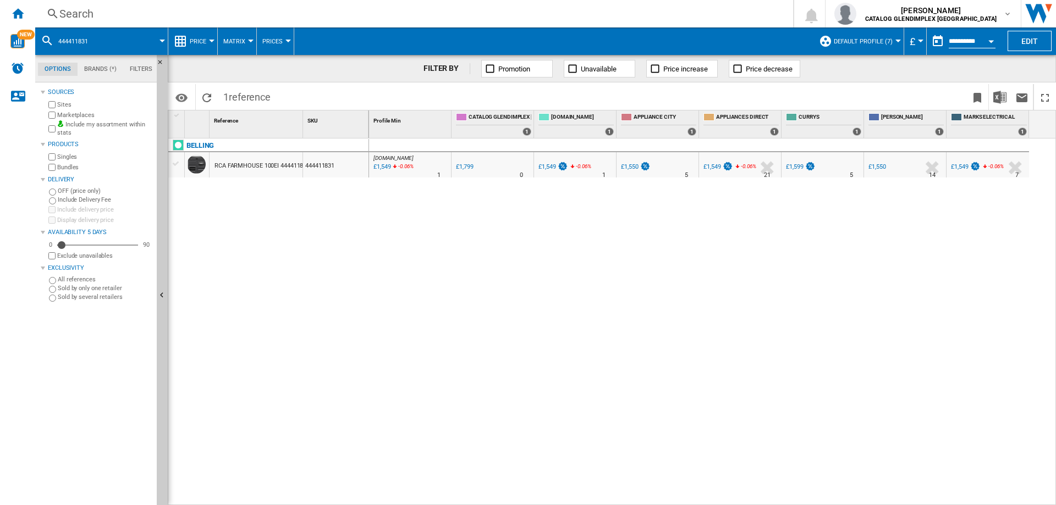
click at [91, 12] on div "Search" at bounding box center [411, 13] width 705 height 15
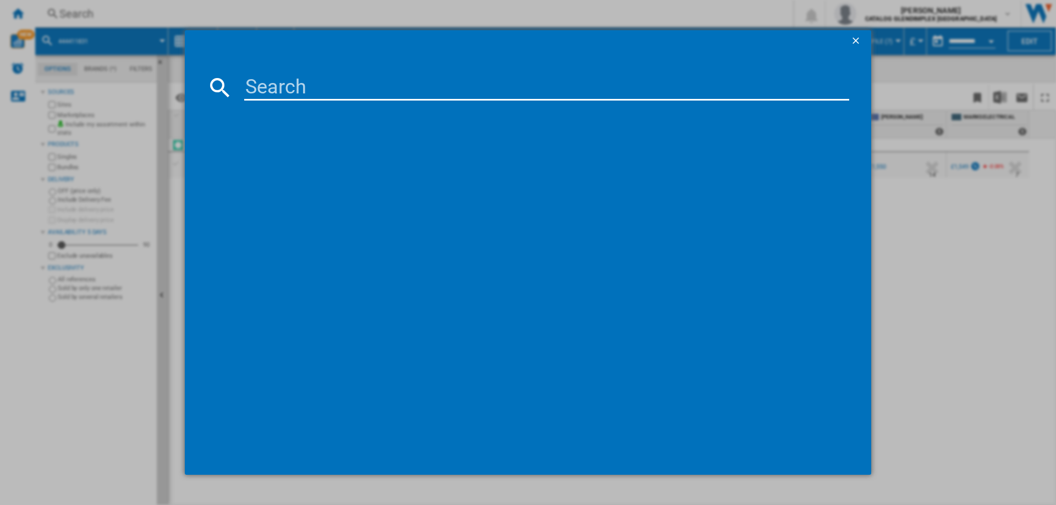
click at [253, 84] on input at bounding box center [546, 87] width 605 height 26
type input "444411802"
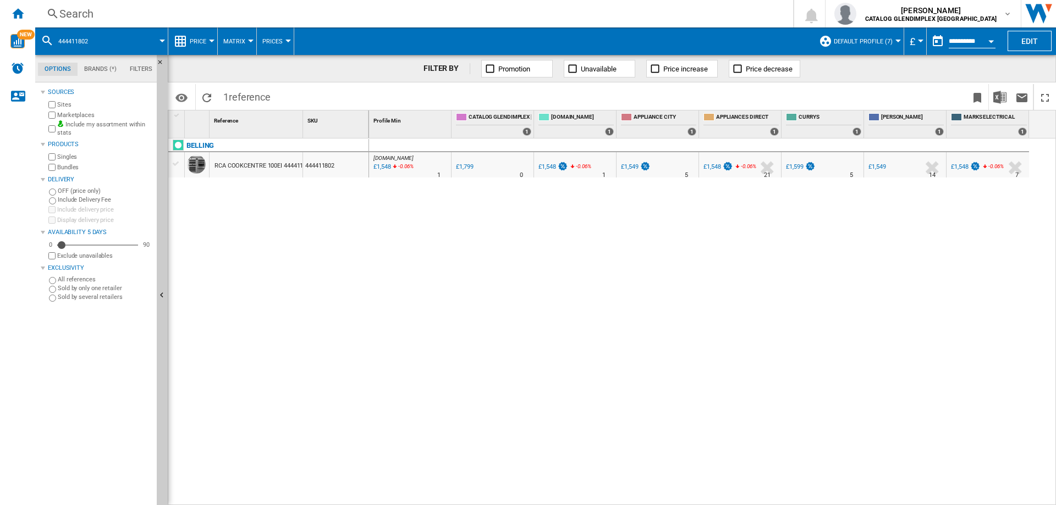
click at [80, 15] on div "Search" at bounding box center [411, 13] width 705 height 15
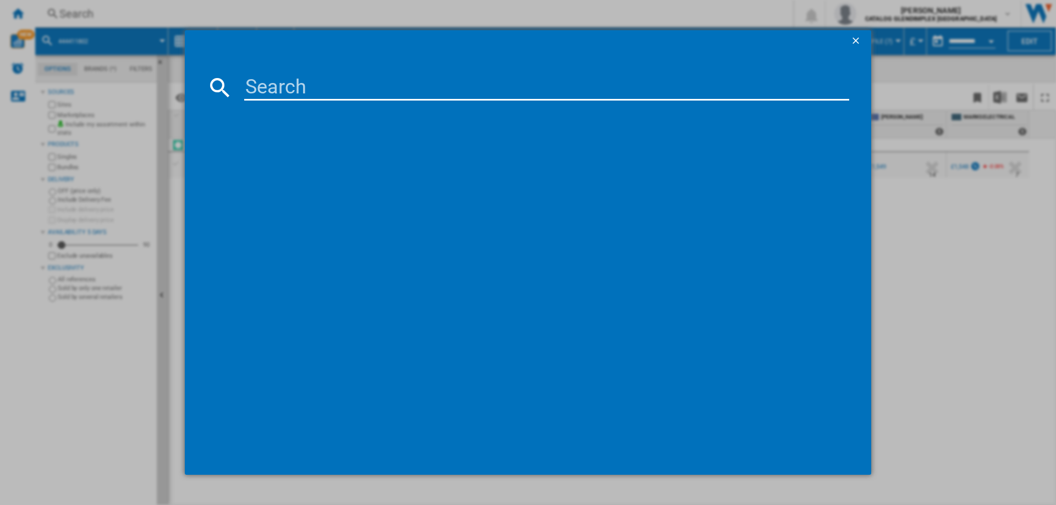
click at [290, 86] on input at bounding box center [546, 87] width 605 height 26
type input "444411847"
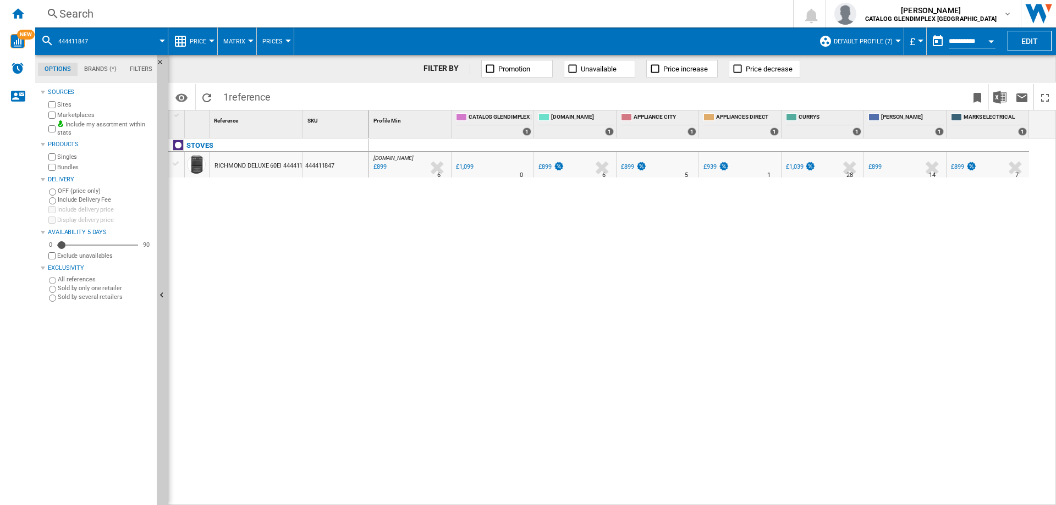
click at [87, 13] on div "Search" at bounding box center [411, 13] width 705 height 15
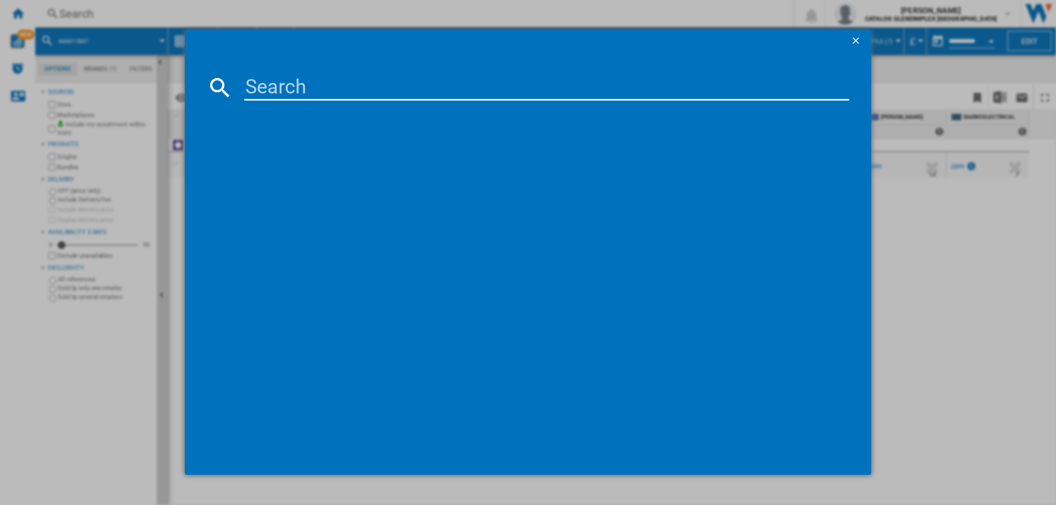
click at [264, 70] on md-dialog-content at bounding box center [528, 263] width 686 height 423
click at [272, 85] on input at bounding box center [546, 87] width 605 height 26
paste input "444411794"
type input "444411794"
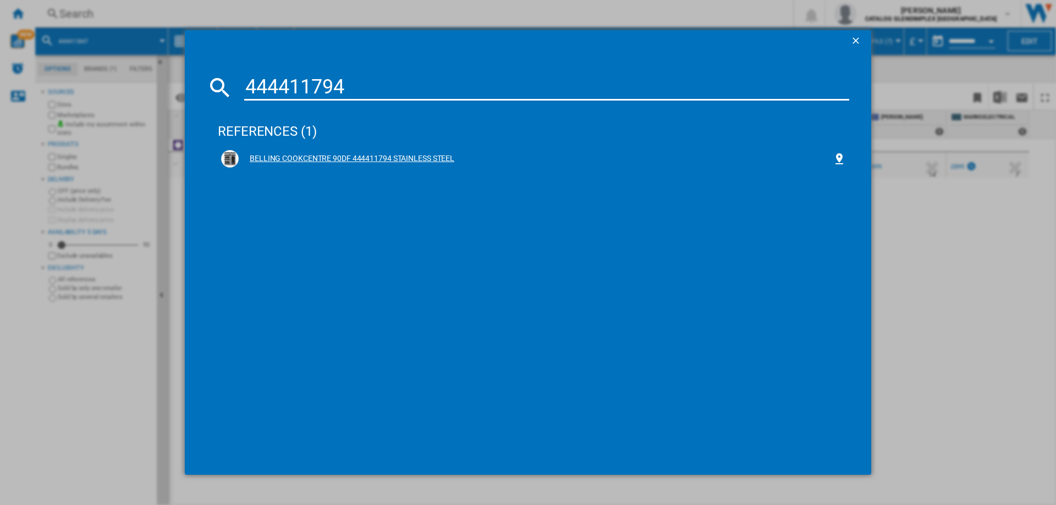
click at [402, 158] on div "BELLING COOKCENTRE 90DF 444411794 STAINLESS STEEL" at bounding box center [536, 158] width 594 height 11
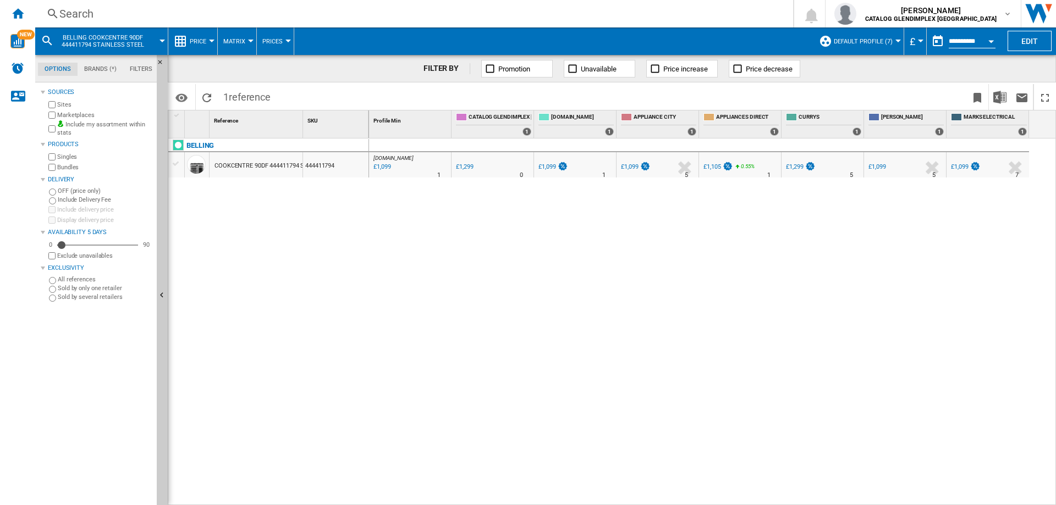
click at [82, 15] on div "Search" at bounding box center [411, 13] width 705 height 15
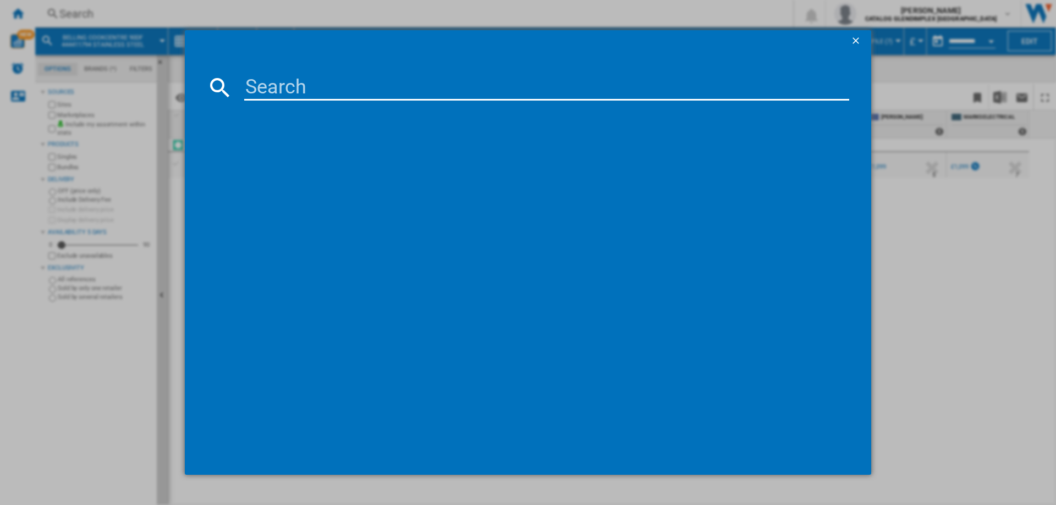
click at [266, 79] on input at bounding box center [546, 87] width 605 height 26
type input "444411826"
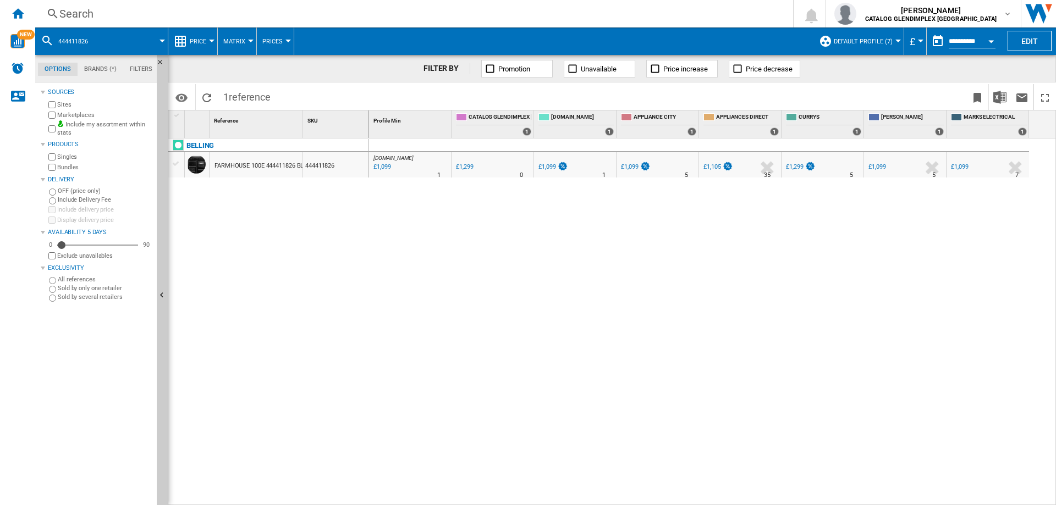
click at [95, 15] on div "Search" at bounding box center [411, 13] width 705 height 15
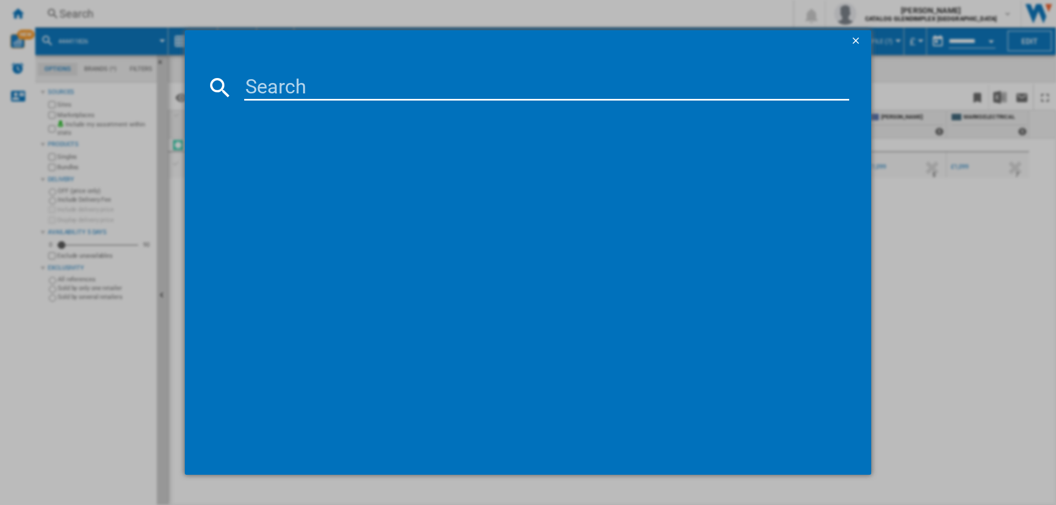
click at [283, 84] on input at bounding box center [546, 87] width 605 height 26
type input "444411800"
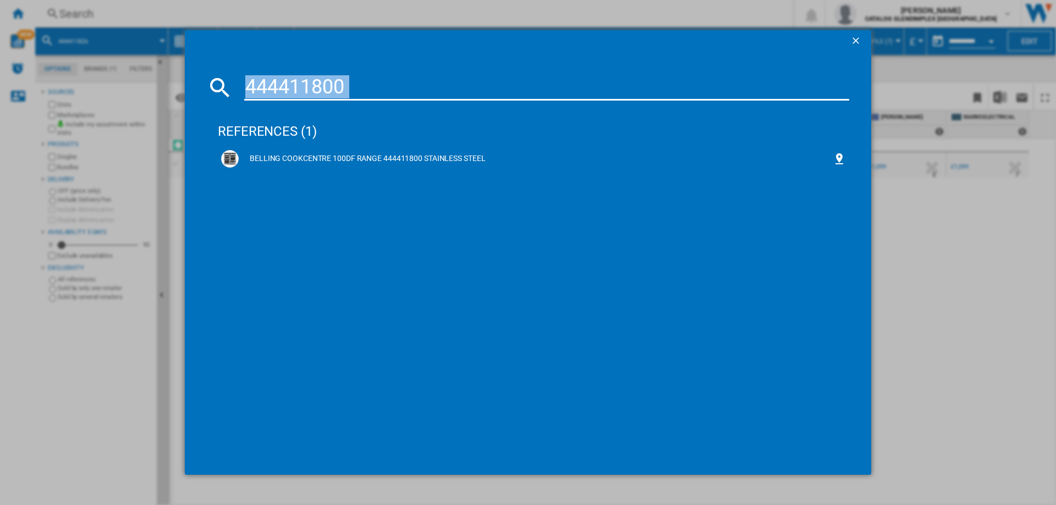
drag, startPoint x: 0, startPoint y: 135, endPoint x: 33, endPoint y: 173, distance: 49.9
click at [0, 146] on div "444411800 references (1) BELLING COOKCENTRE 100DF RANGE 444411800 STAINLESS STE…" at bounding box center [528, 252] width 1056 height 505
click at [333, 161] on div "BELLING COOKCENTRE 100DF RANGE 444411800 STAINLESS STEEL" at bounding box center [536, 158] width 594 height 11
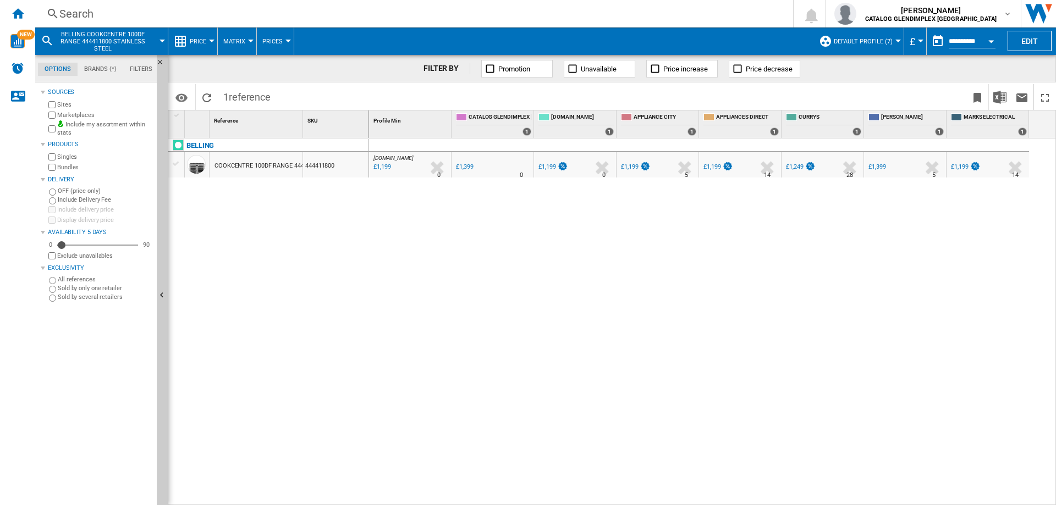
click at [80, 18] on div "Search" at bounding box center [411, 13] width 705 height 15
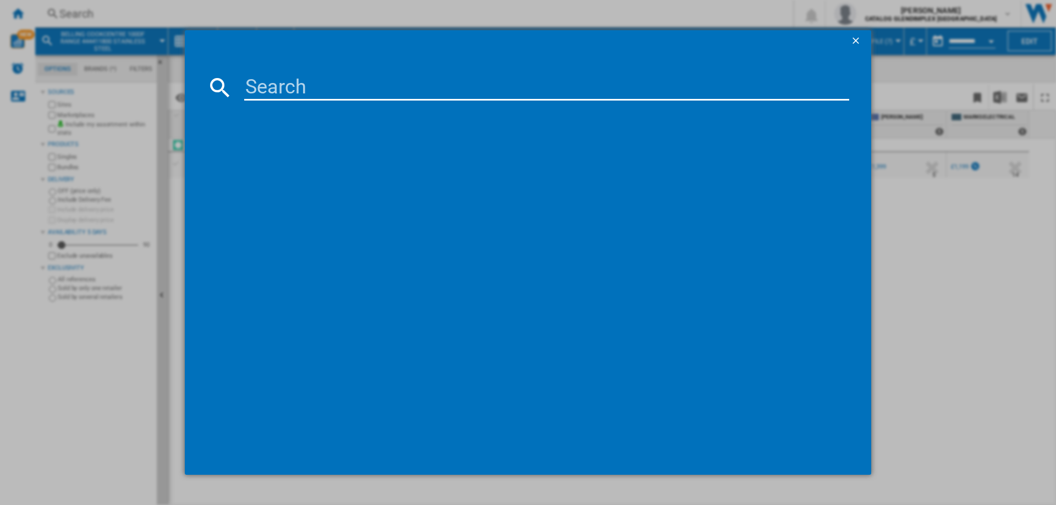
click at [278, 90] on input at bounding box center [546, 87] width 605 height 26
type input "444411806"
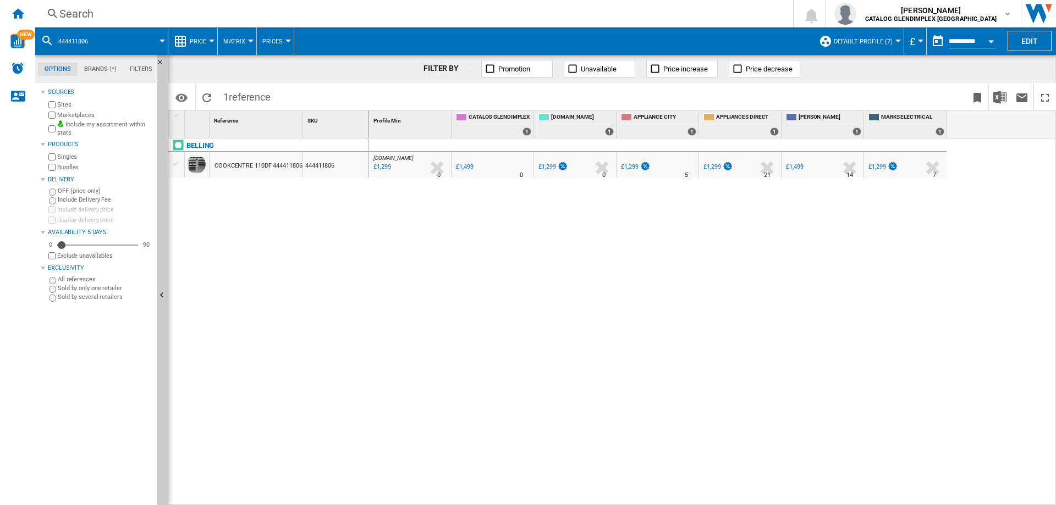
click at [69, 13] on div "Search" at bounding box center [411, 13] width 705 height 15
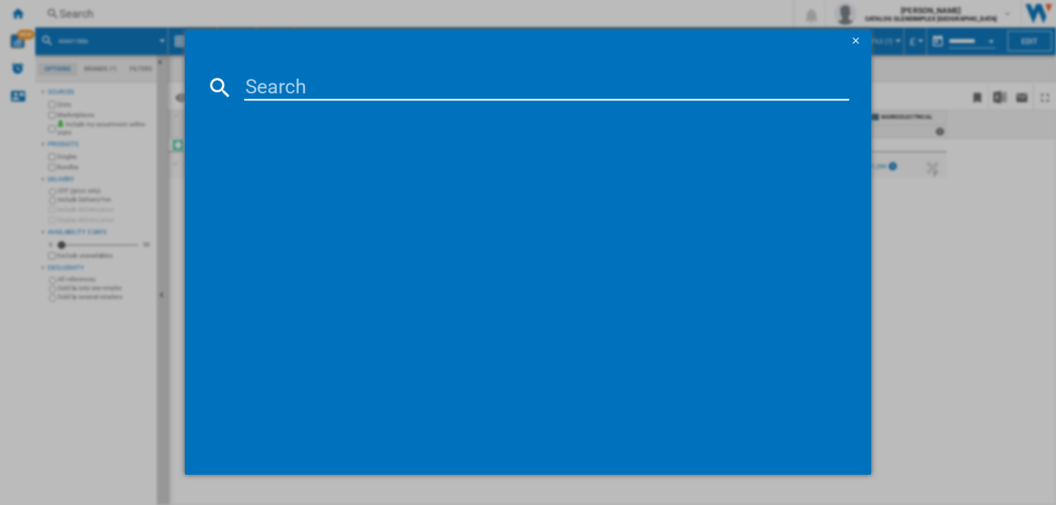
click at [284, 79] on input at bounding box center [546, 87] width 605 height 26
type input "444411838"
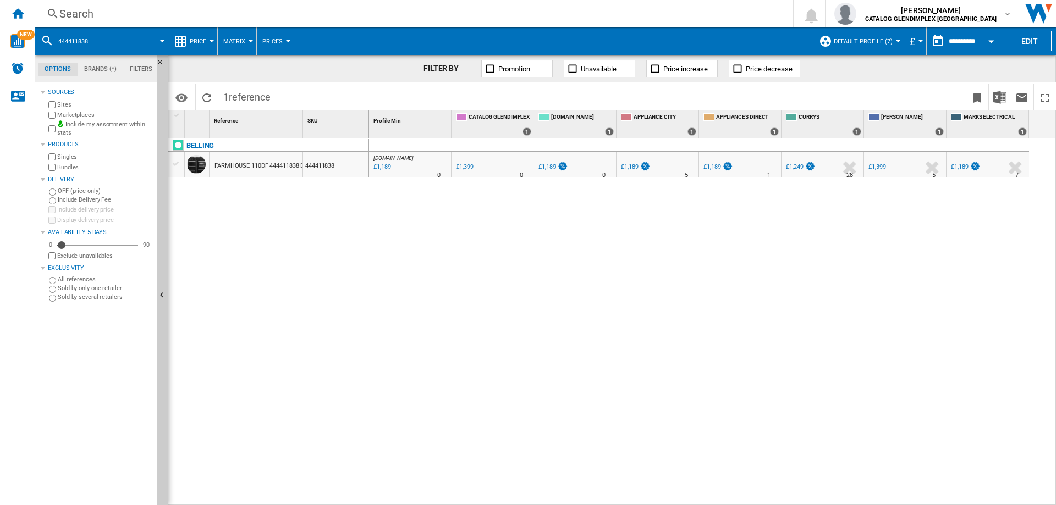
click at [61, 19] on div "Search" at bounding box center [411, 13] width 705 height 15
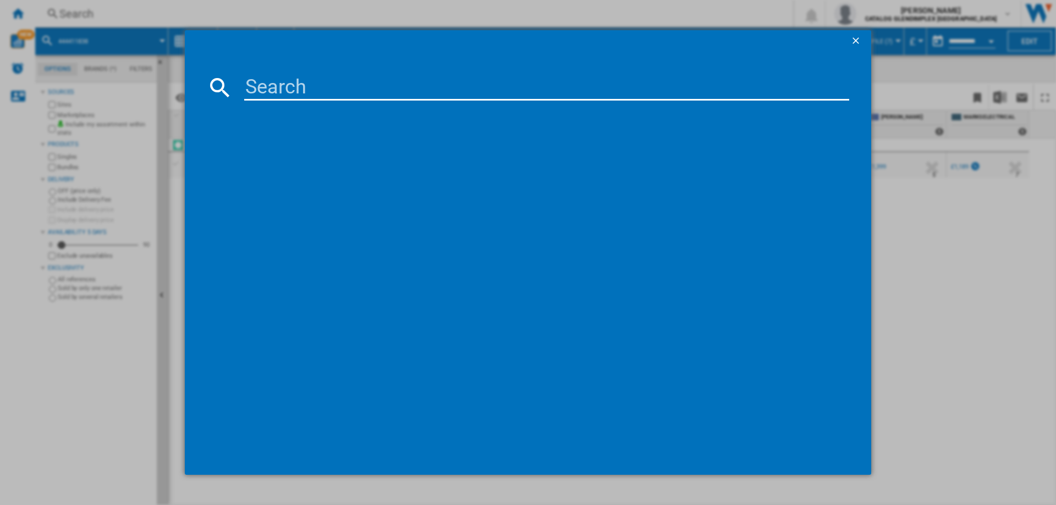
click at [276, 80] on input at bounding box center [546, 87] width 605 height 26
type input "444411798"
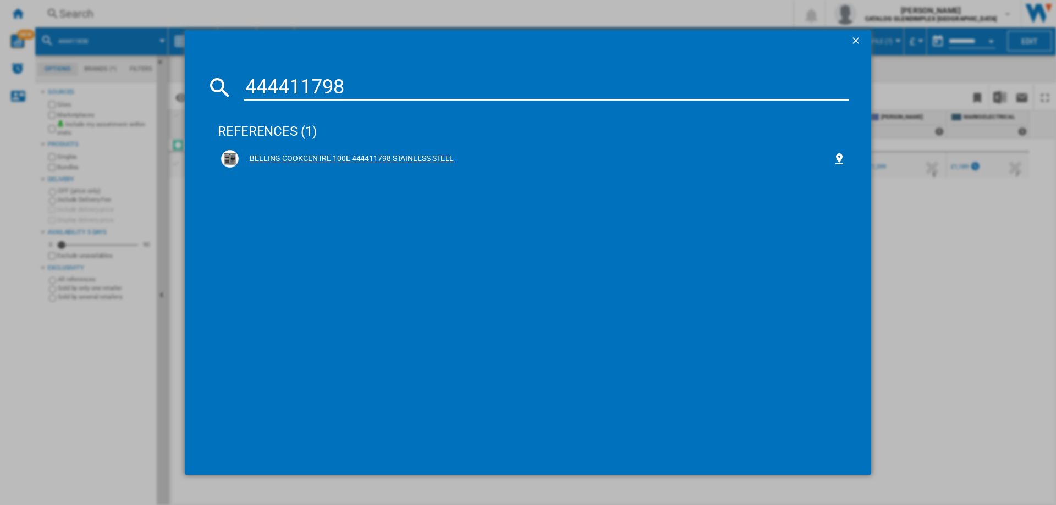
click at [315, 156] on div "BELLING COOKCENTRE 100E 444411798 STAINLESS STEEL" at bounding box center [536, 158] width 594 height 11
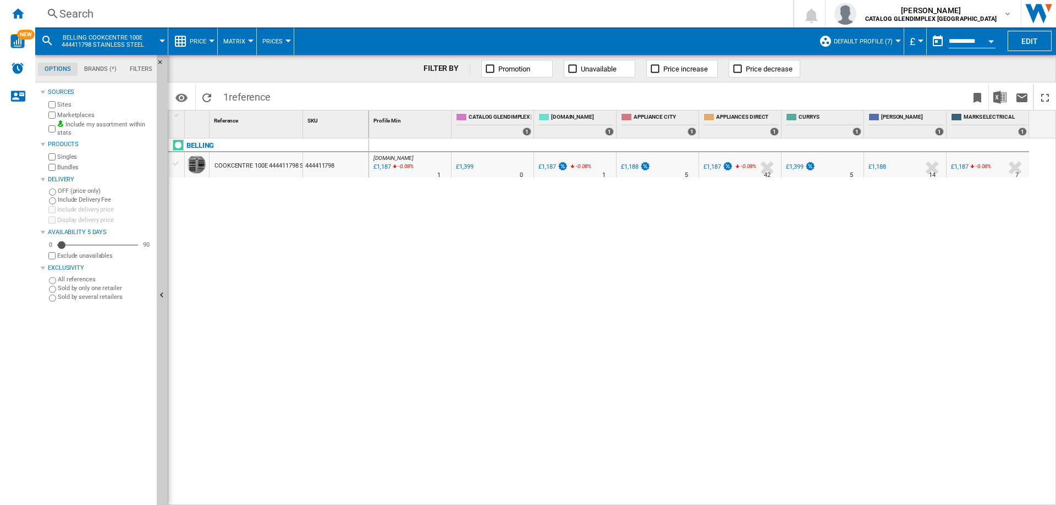
click at [67, 14] on div "Search" at bounding box center [411, 13] width 705 height 15
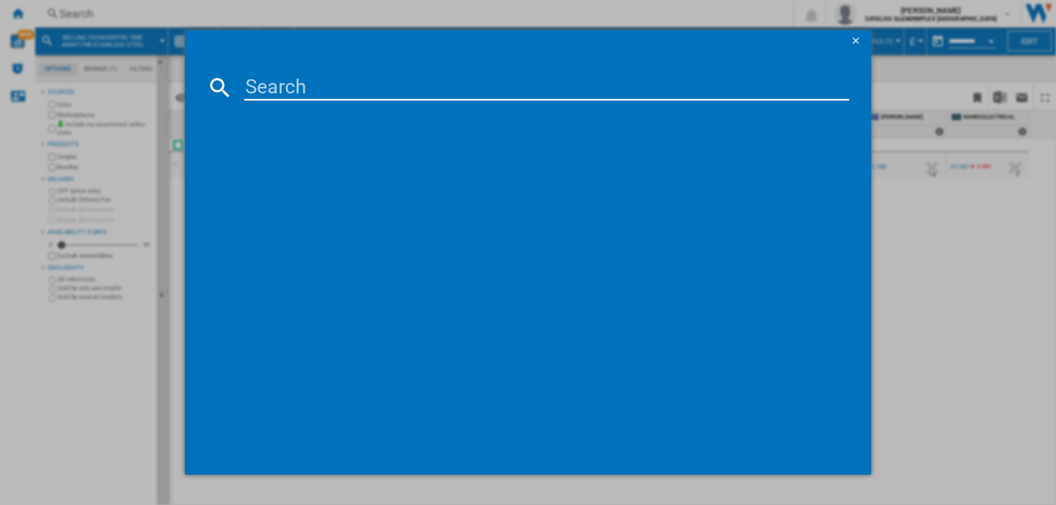
click at [302, 83] on input at bounding box center [546, 87] width 605 height 26
type input "444411832"
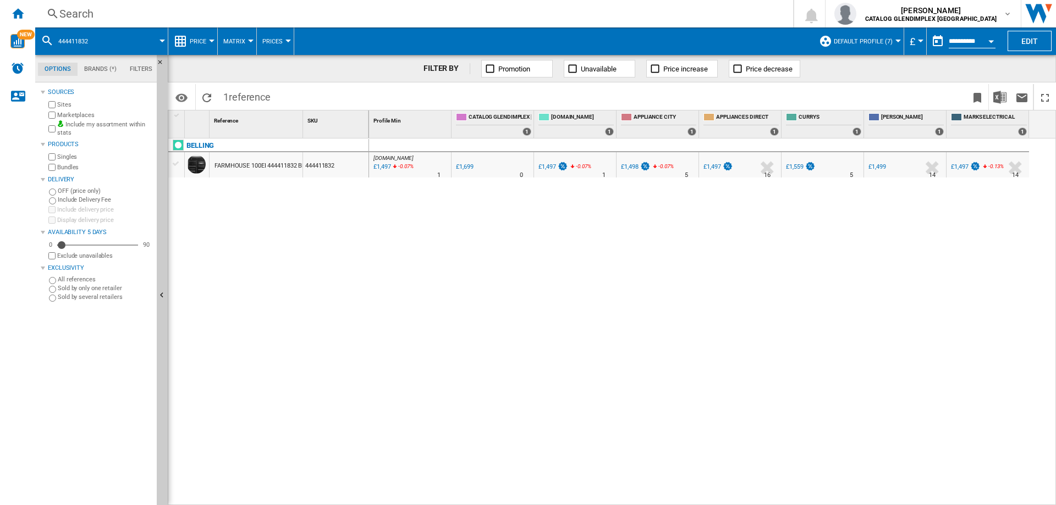
click at [85, 13] on div "Search" at bounding box center [411, 13] width 705 height 15
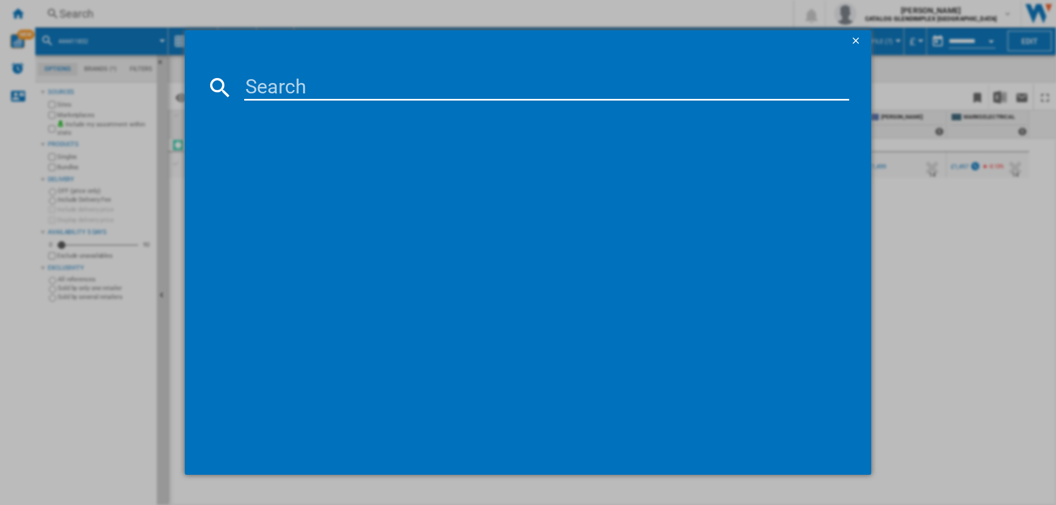
click at [284, 100] on input at bounding box center [546, 87] width 605 height 26
click at [298, 94] on input at bounding box center [546, 87] width 605 height 26
type input "444411846"
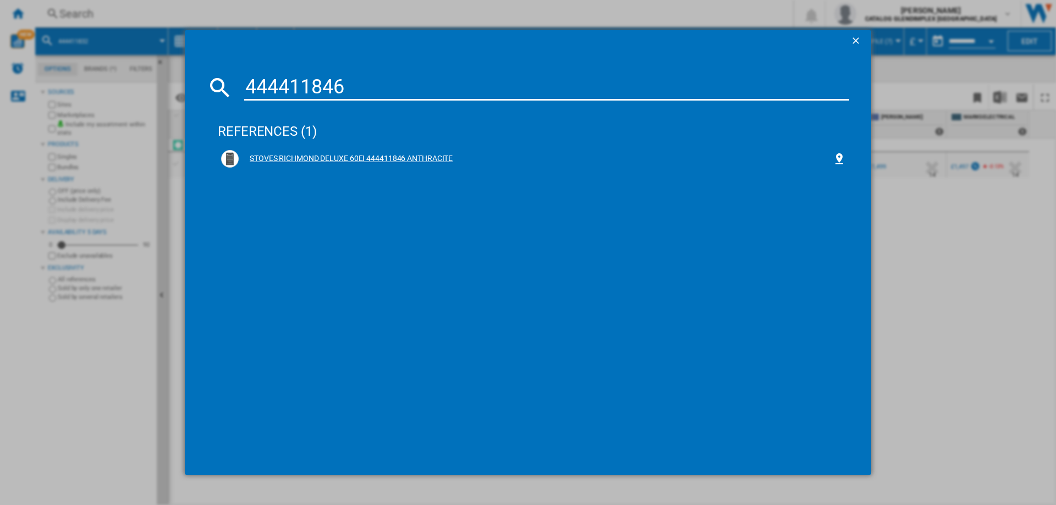
drag, startPoint x: 386, startPoint y: 154, endPoint x: 397, endPoint y: 146, distance: 13.4
click at [386, 154] on div "STOVES RICHMOND DELUXE 60EI 444411846 ANTHRACITE" at bounding box center [536, 158] width 594 height 11
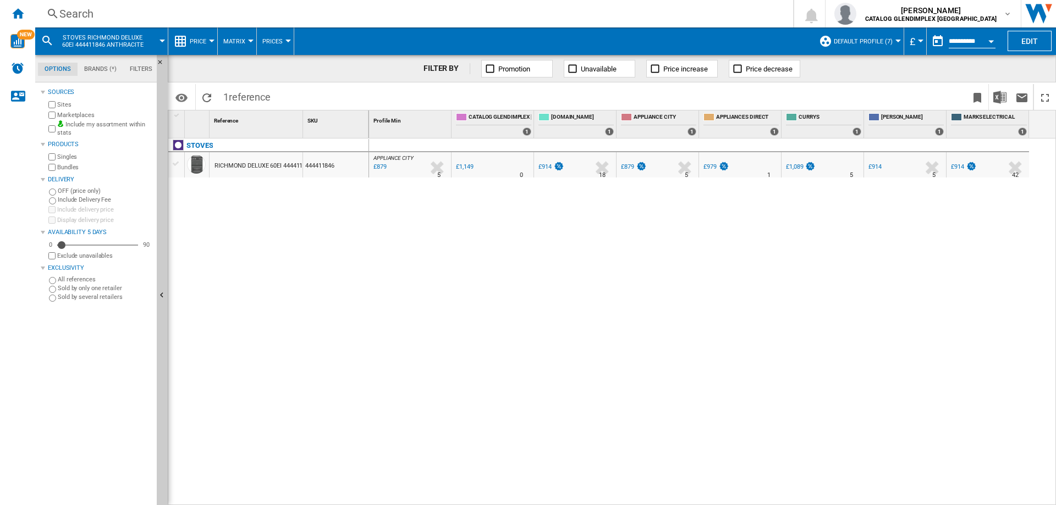
click at [90, 10] on div "Search" at bounding box center [411, 13] width 705 height 15
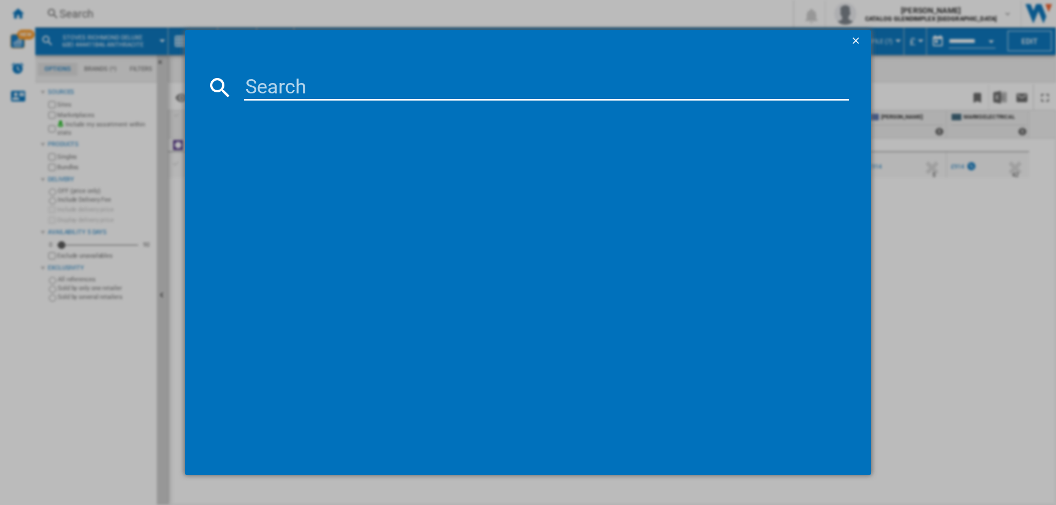
click at [403, 89] on input at bounding box center [546, 87] width 605 height 26
type input "444411824"
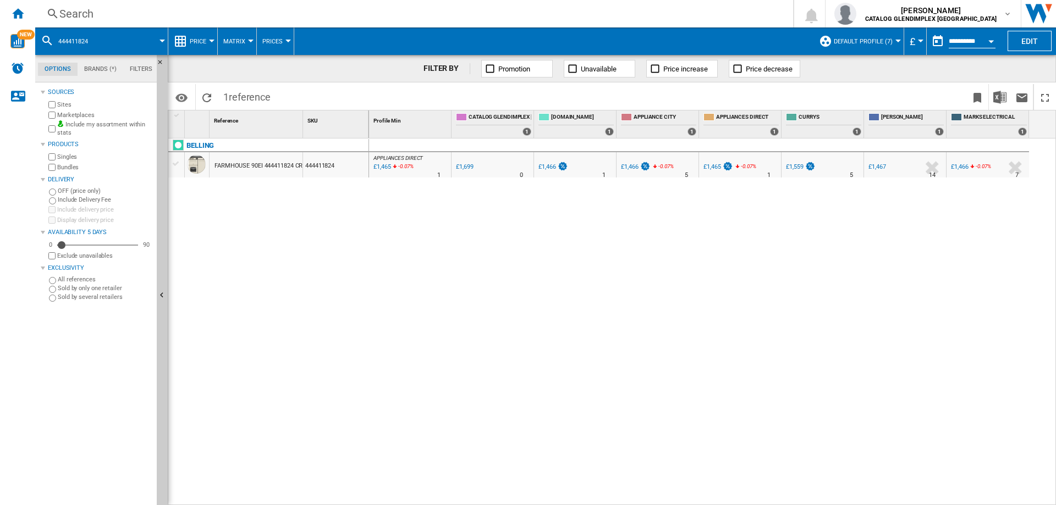
click at [62, 12] on div "Search" at bounding box center [411, 13] width 705 height 15
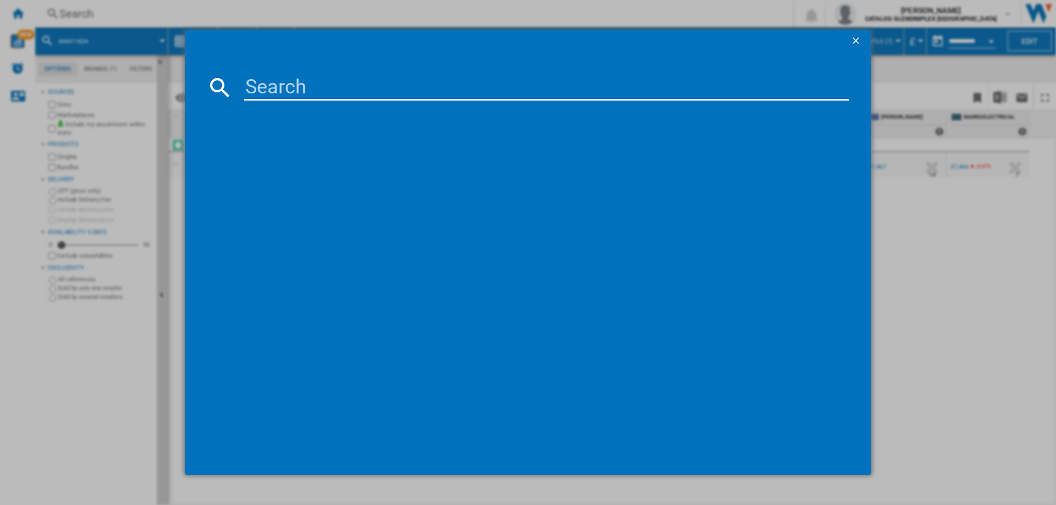
click at [268, 90] on input at bounding box center [546, 87] width 605 height 26
type input "444411823"
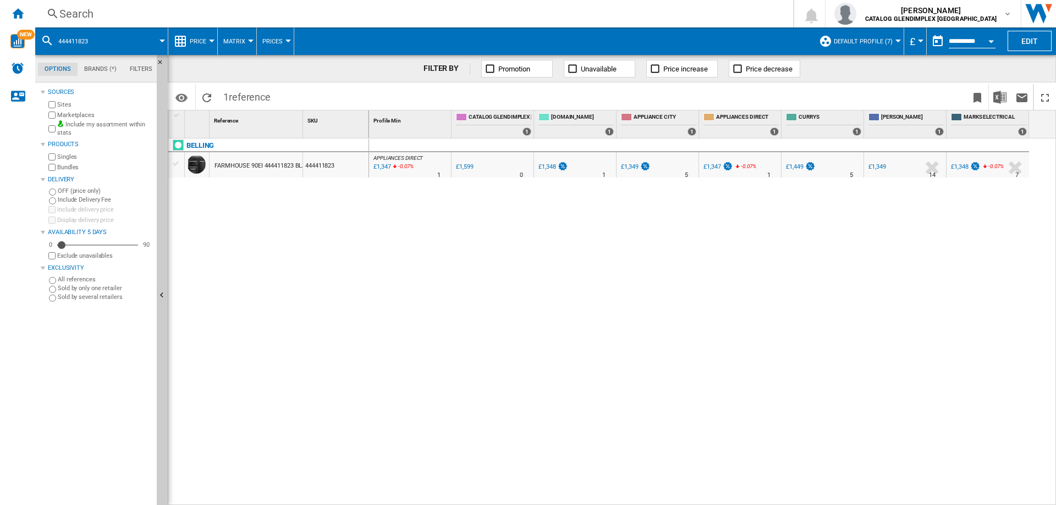
click at [78, 19] on div "Search" at bounding box center [411, 13] width 705 height 15
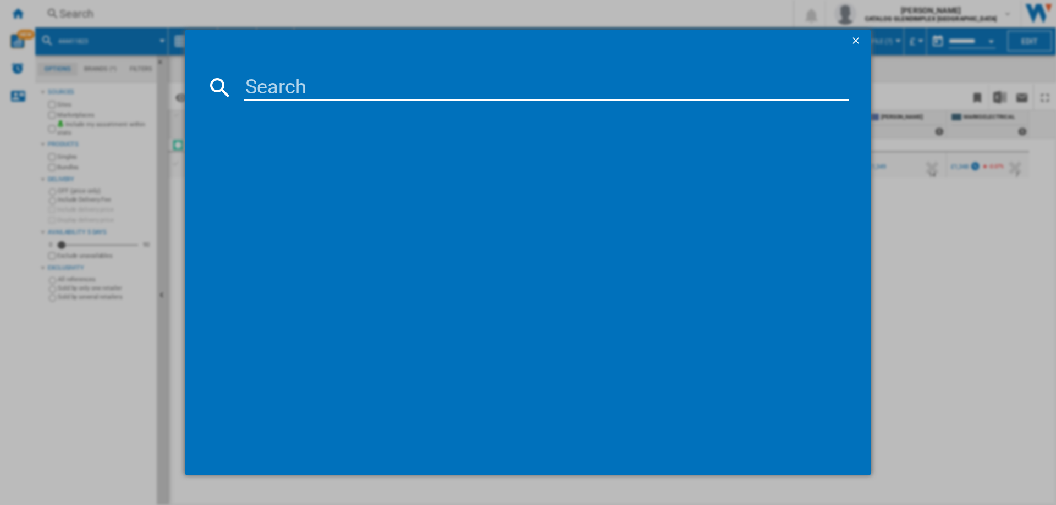
click at [382, 90] on input at bounding box center [546, 87] width 605 height 26
type input "444411796"
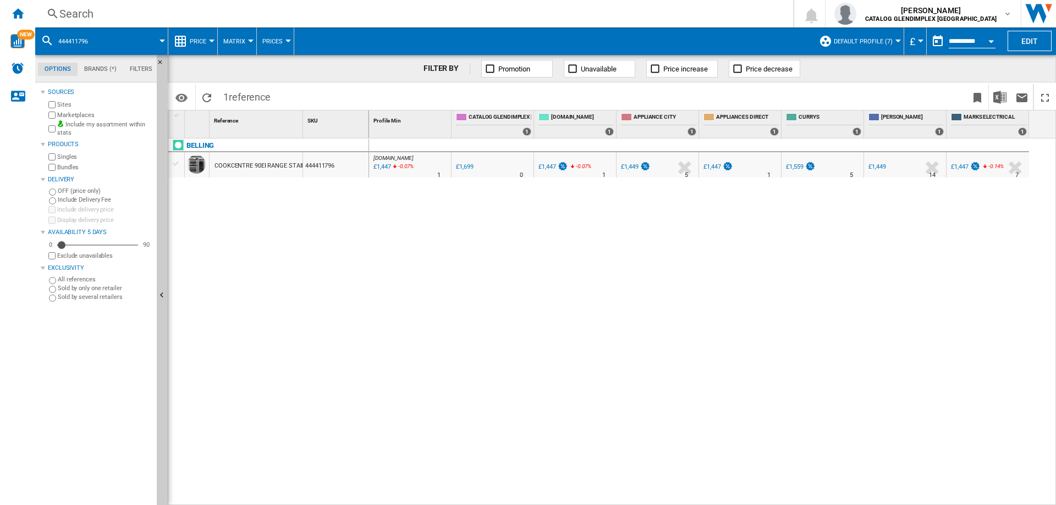
click at [235, 17] on div "Search" at bounding box center [411, 13] width 705 height 15
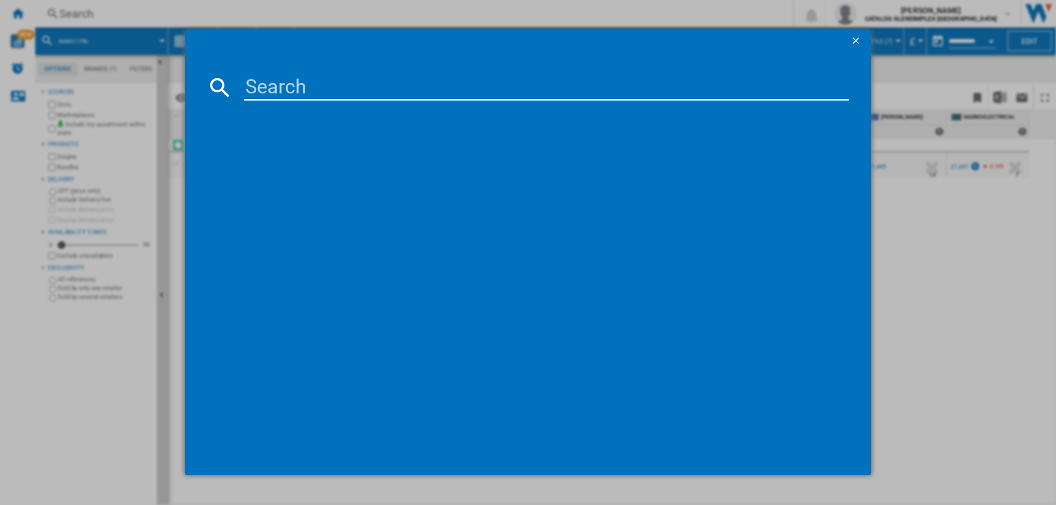
type input "444411822"
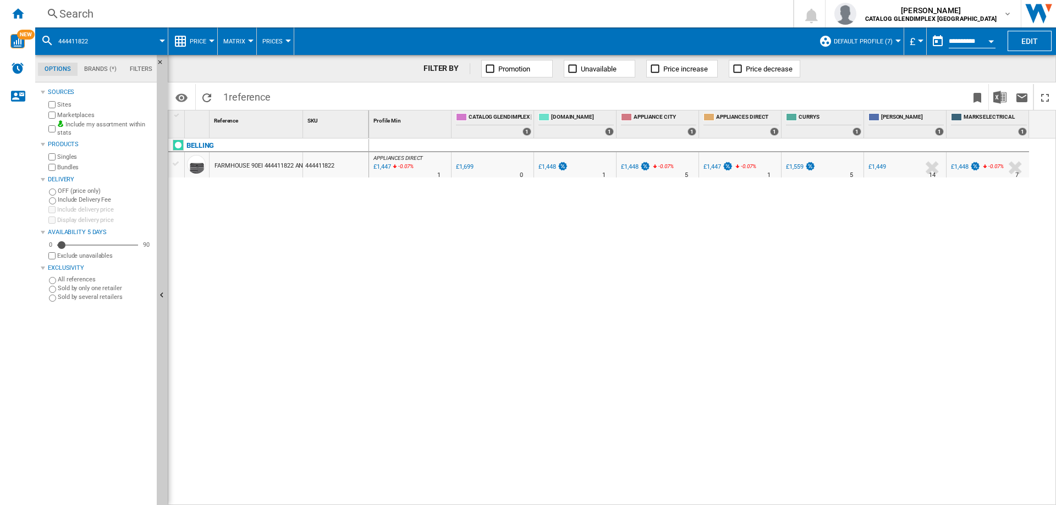
click at [58, 21] on div "Search Search 0 [PERSON_NAME] CATALOG GLENDIMPLEX [GEOGRAPHIC_DATA] CATALOG GLE…" at bounding box center [545, 14] width 1021 height 28
click at [83, 16] on div "Search" at bounding box center [411, 13] width 705 height 15
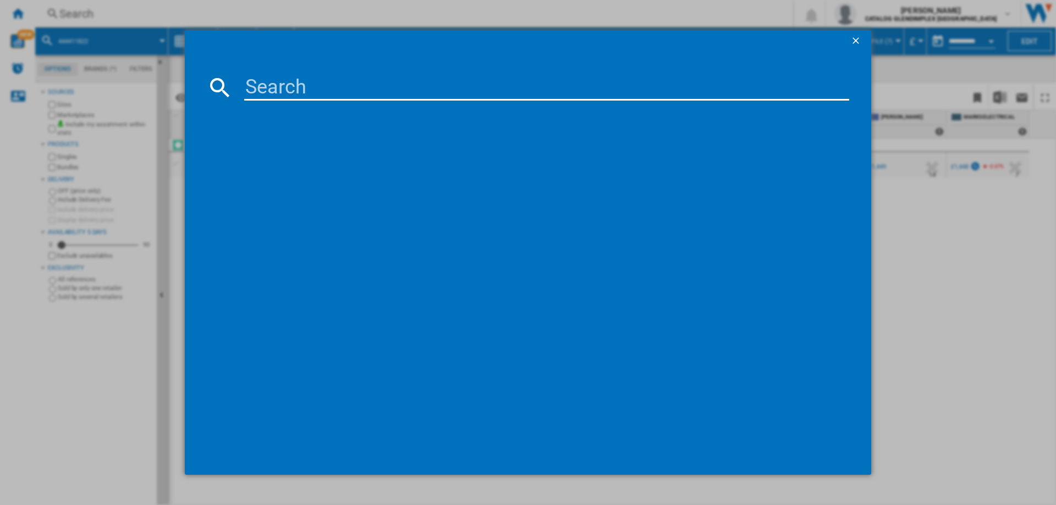
click at [277, 85] on input at bounding box center [546, 87] width 605 height 26
type input "444411804"
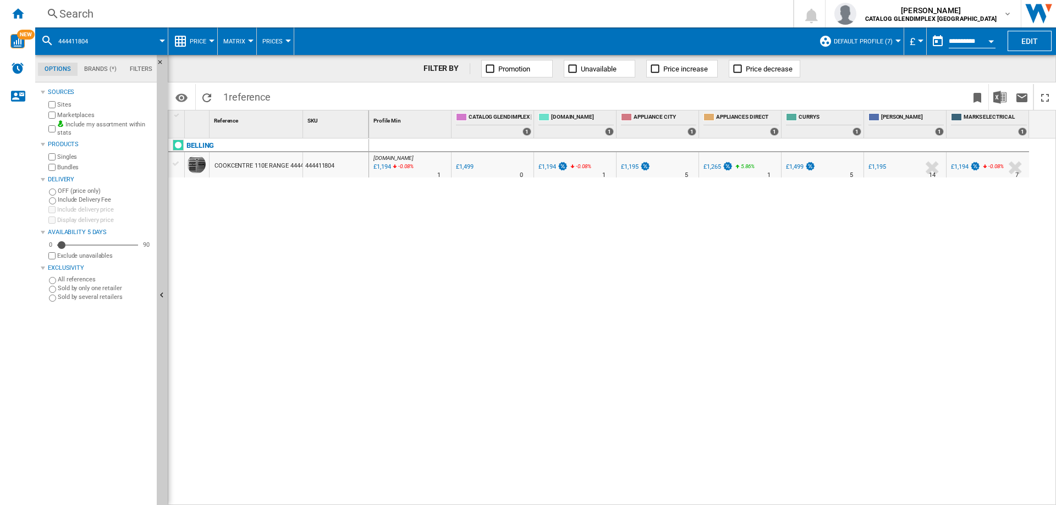
click at [79, 17] on div "Search" at bounding box center [411, 13] width 705 height 15
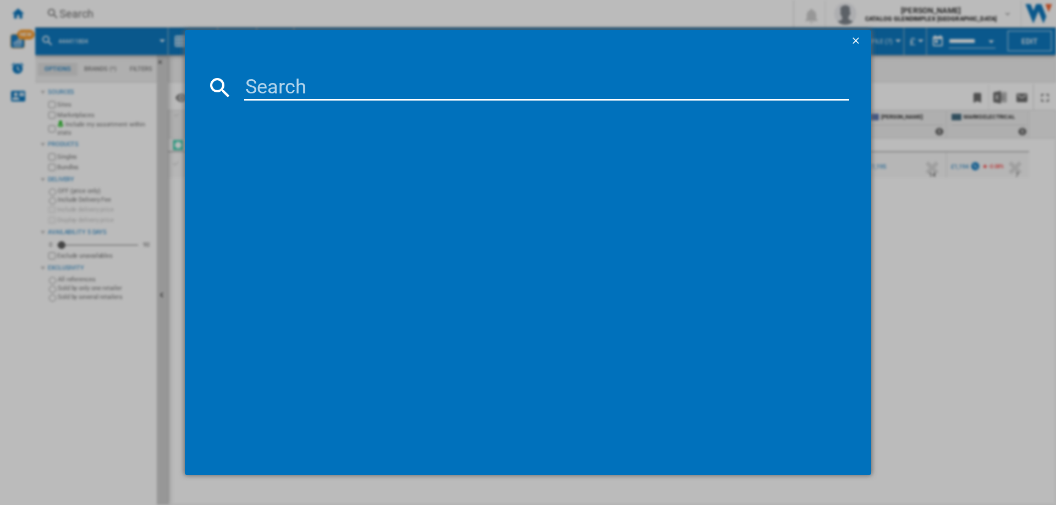
click at [242, 74] on md-dialog-content at bounding box center [528, 263] width 686 height 423
click at [260, 81] on input at bounding box center [546, 87] width 605 height 26
paste input "444411852"
type input "444411852"
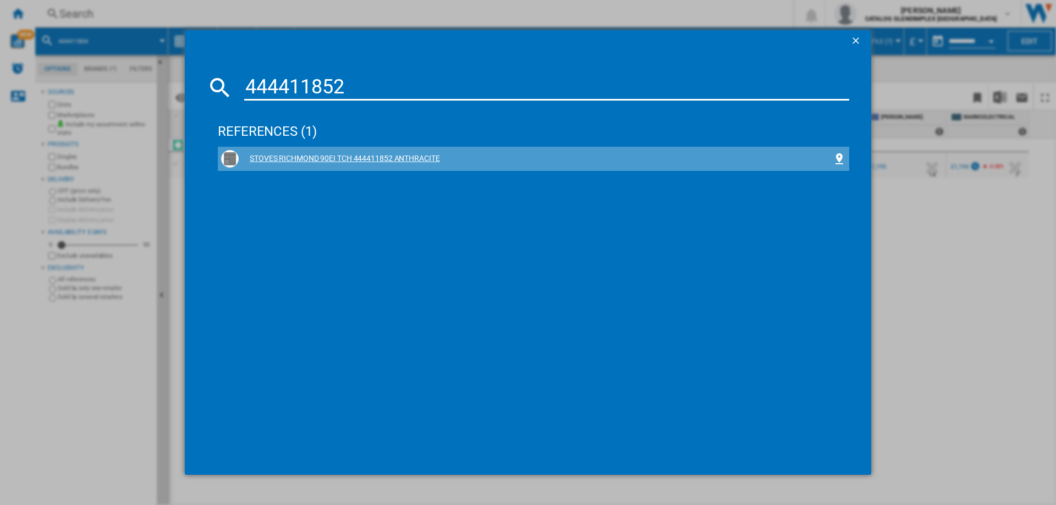
click at [393, 159] on div "STOVES RICHMOND 90EI TCH 444411852 ANTHRACITE" at bounding box center [536, 158] width 594 height 11
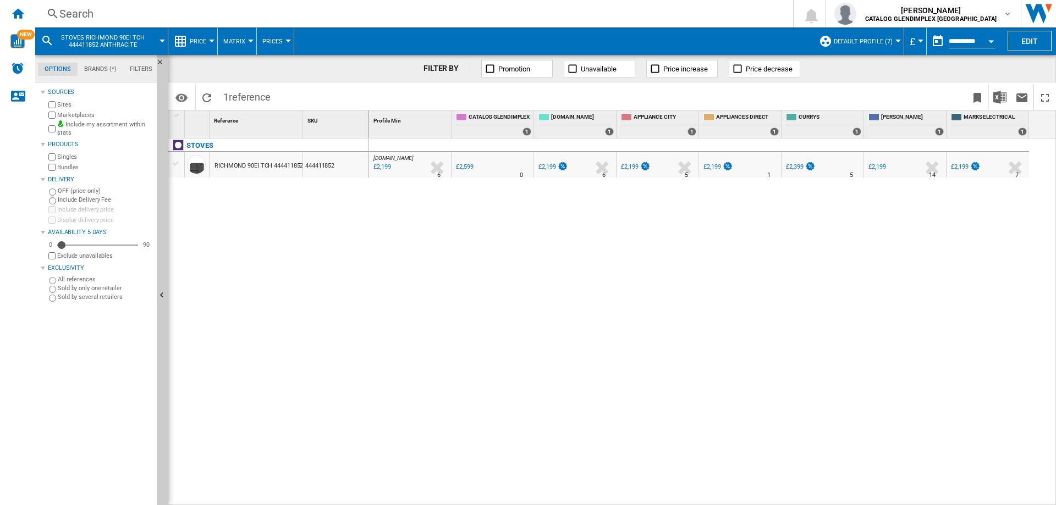
click at [83, 9] on div "Search" at bounding box center [411, 13] width 705 height 15
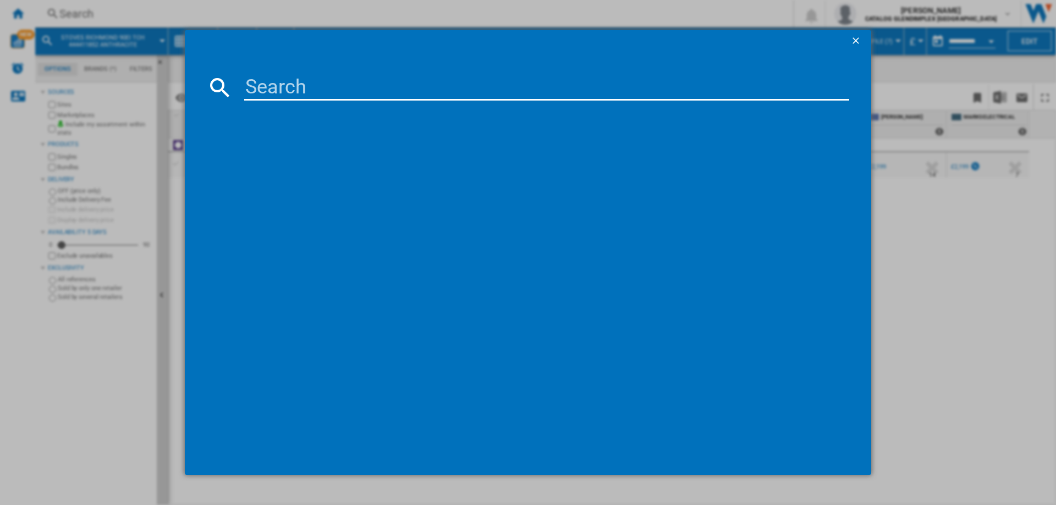
click at [280, 78] on input at bounding box center [546, 87] width 605 height 26
type input "444411850"
click at [325, 156] on div "STOVES RCA RICHMOND 90DF 444411850 BLACK" at bounding box center [536, 158] width 594 height 11
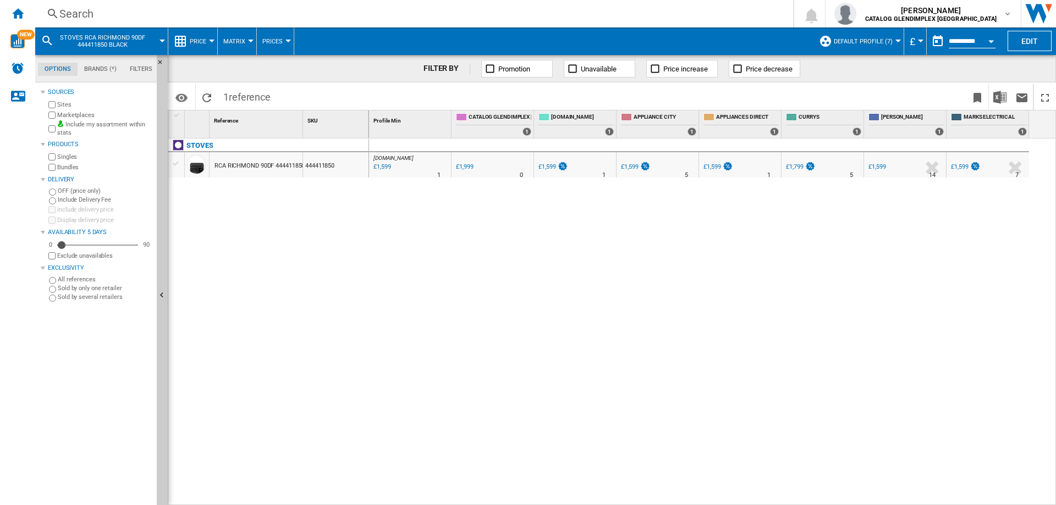
click at [73, 16] on div "Search" at bounding box center [411, 13] width 705 height 15
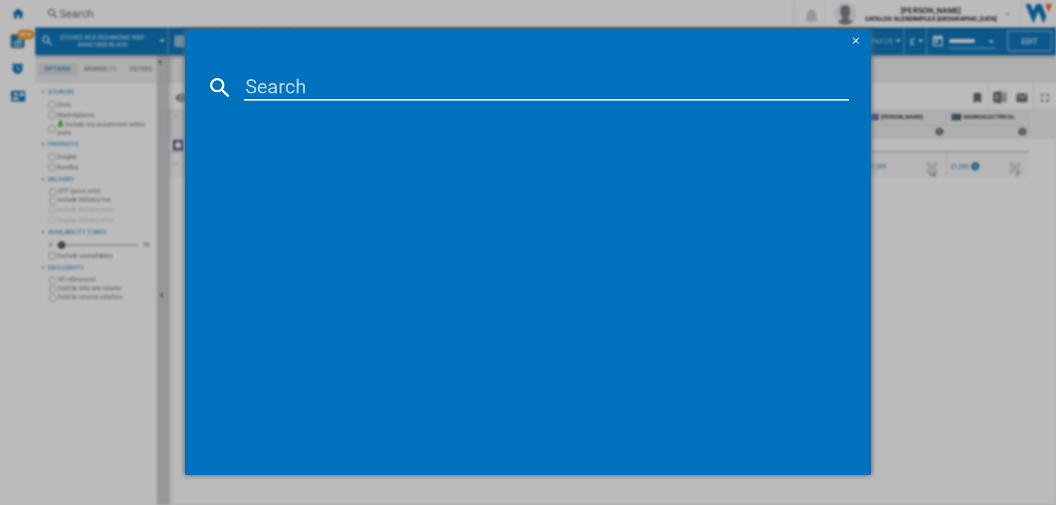
click at [301, 85] on input at bounding box center [546, 87] width 605 height 26
type input "444411859"
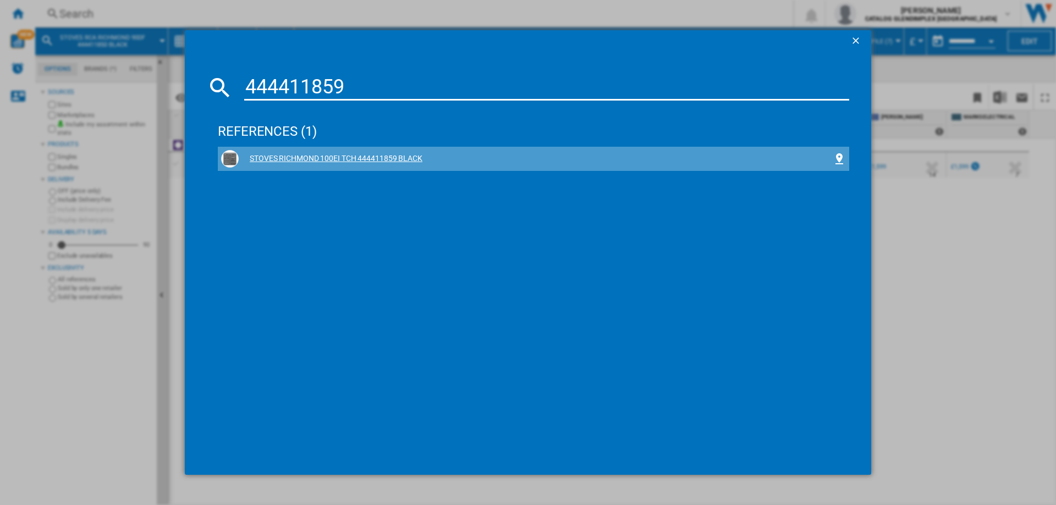
click at [340, 158] on div "STOVES RICHMOND 100EI TCH 444411859 BLACK" at bounding box center [536, 158] width 594 height 11
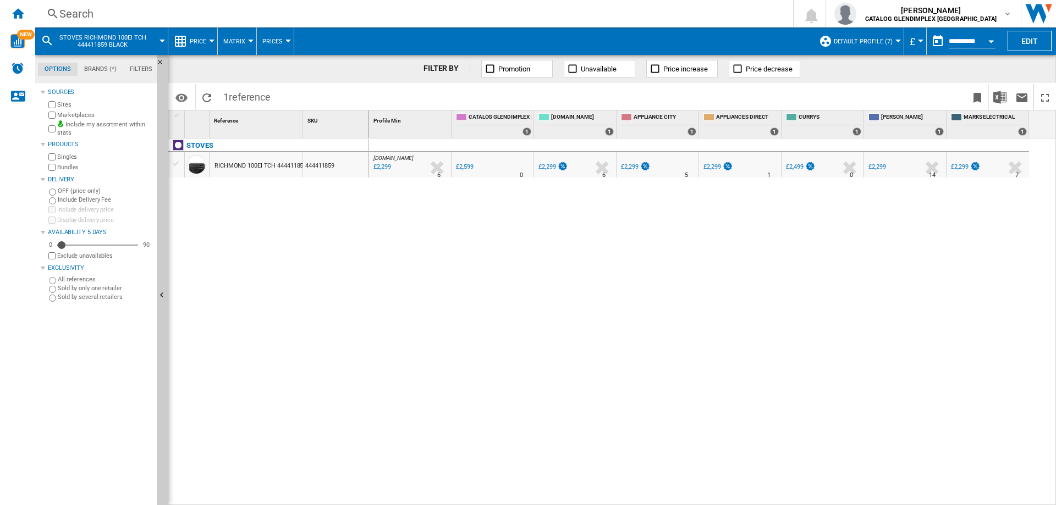
click at [69, 19] on div "Search" at bounding box center [411, 13] width 705 height 15
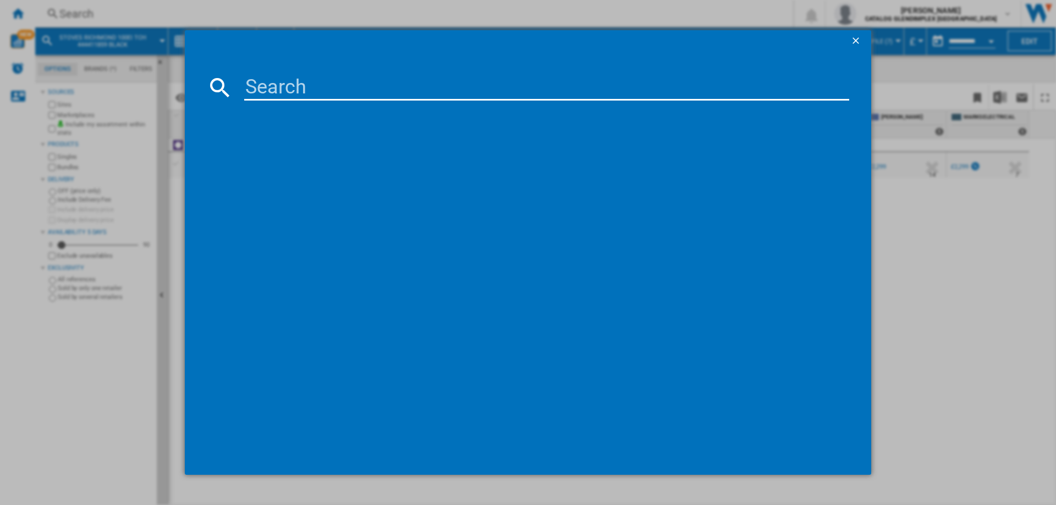
click at [256, 84] on input at bounding box center [546, 87] width 605 height 26
type input "444411858"
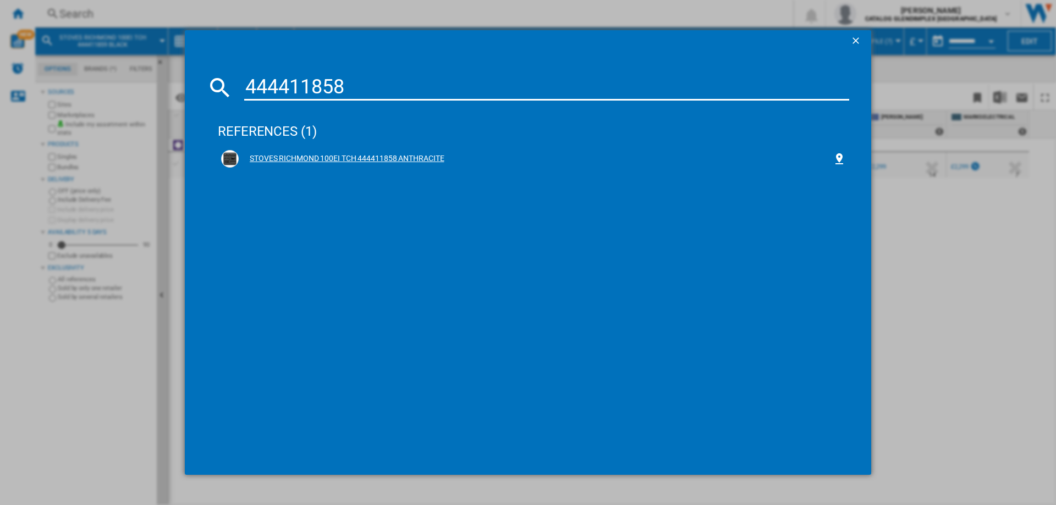
click at [334, 157] on div "STOVES RICHMOND 100EI TCH 444411858 ANTHRACITE" at bounding box center [536, 158] width 594 height 11
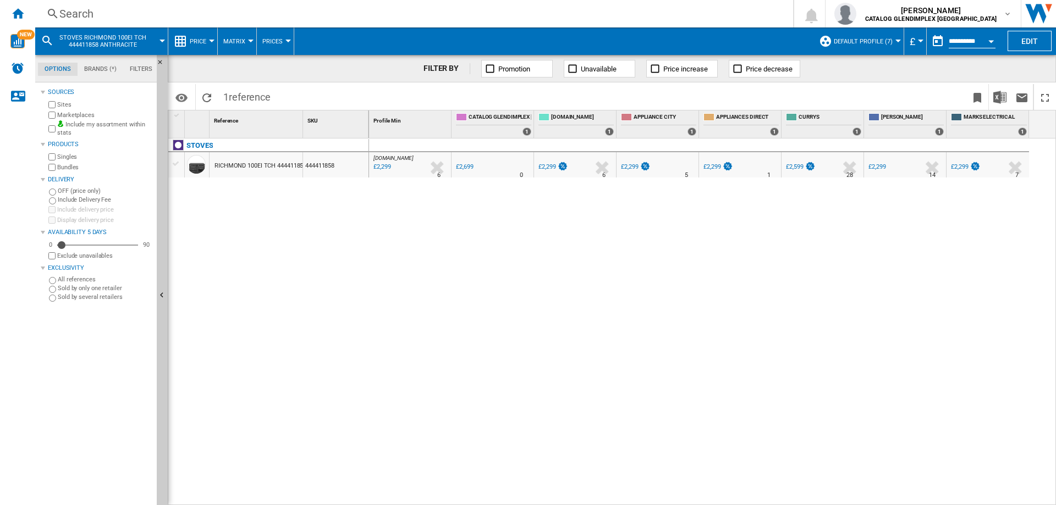
click at [68, 9] on div "Search" at bounding box center [411, 13] width 705 height 15
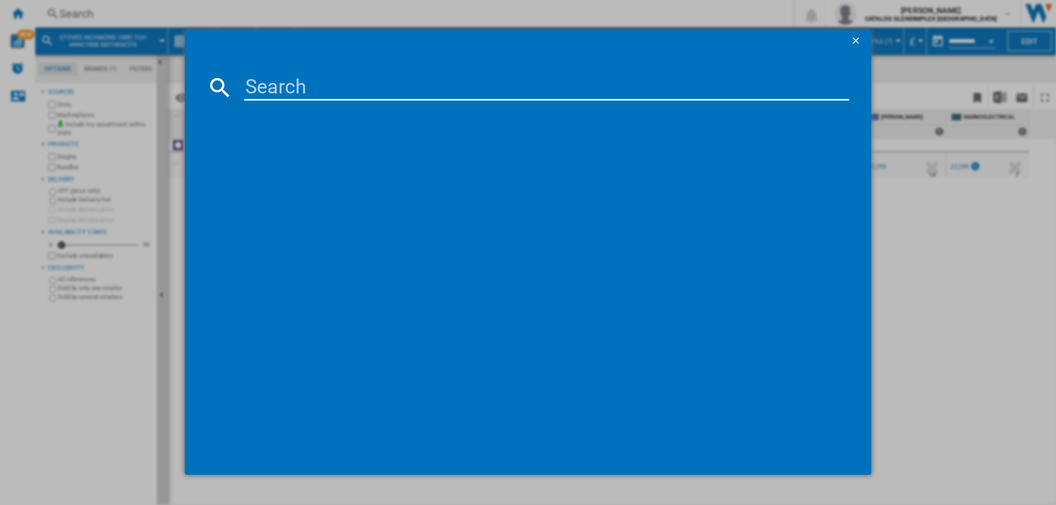
click at [295, 92] on input at bounding box center [546, 87] width 605 height 26
type input "444411677"
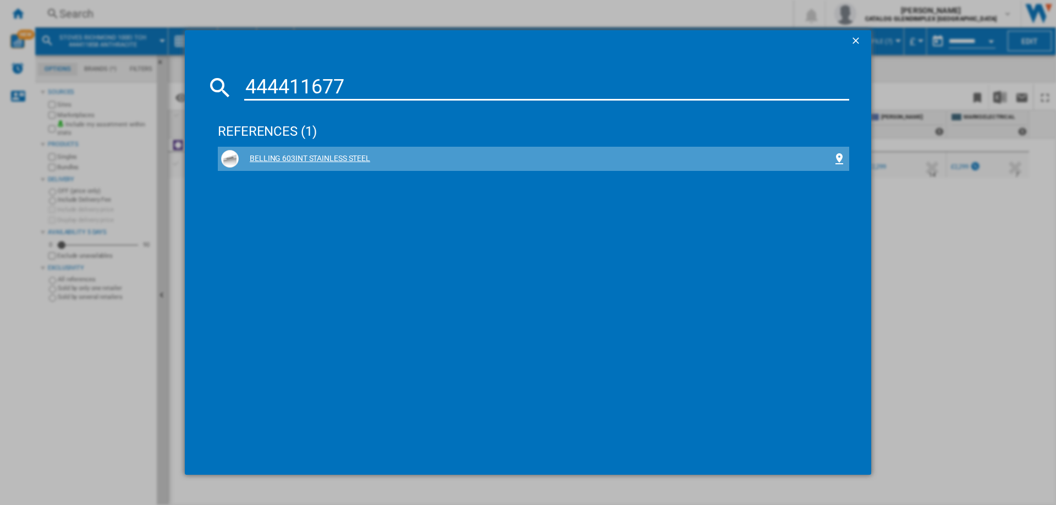
click at [315, 159] on div "BELLING 603INT STAINLESS STEEL" at bounding box center [536, 158] width 594 height 11
